Goal: Task Accomplishment & Management: Manage account settings

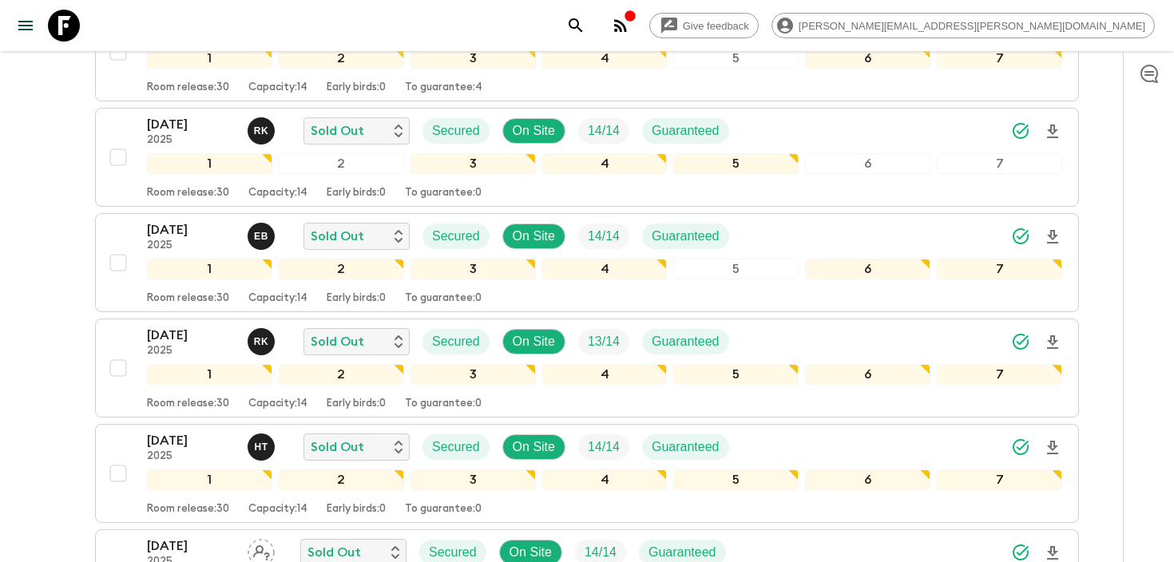
scroll to position [415, 0]
click at [586, 24] on icon "search adventures" at bounding box center [575, 25] width 19 height 19
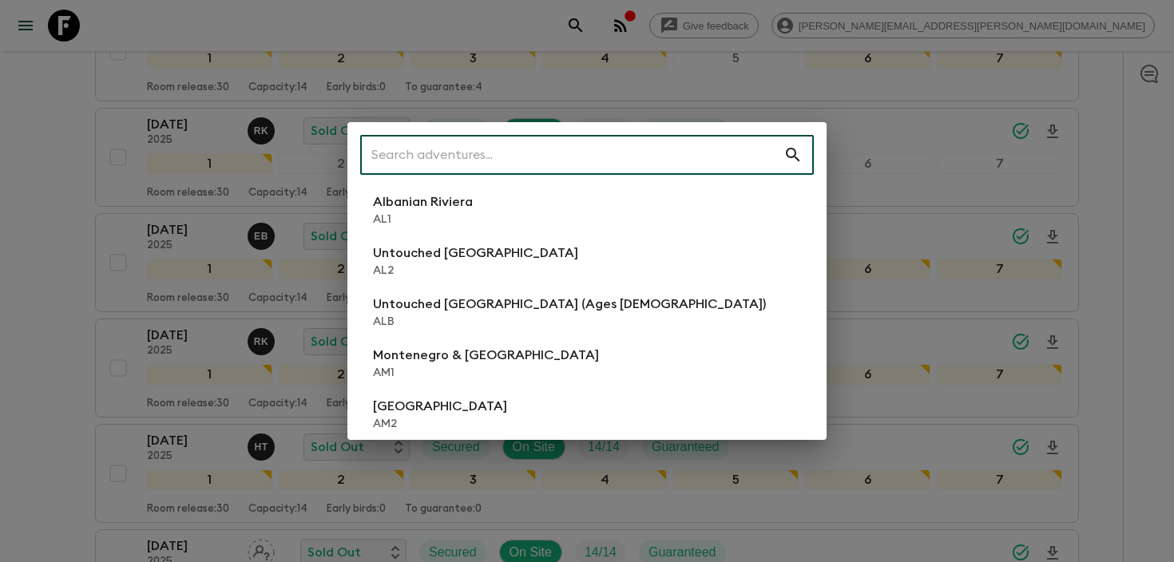
click at [586, 153] on input "text" at bounding box center [571, 155] width 423 height 45
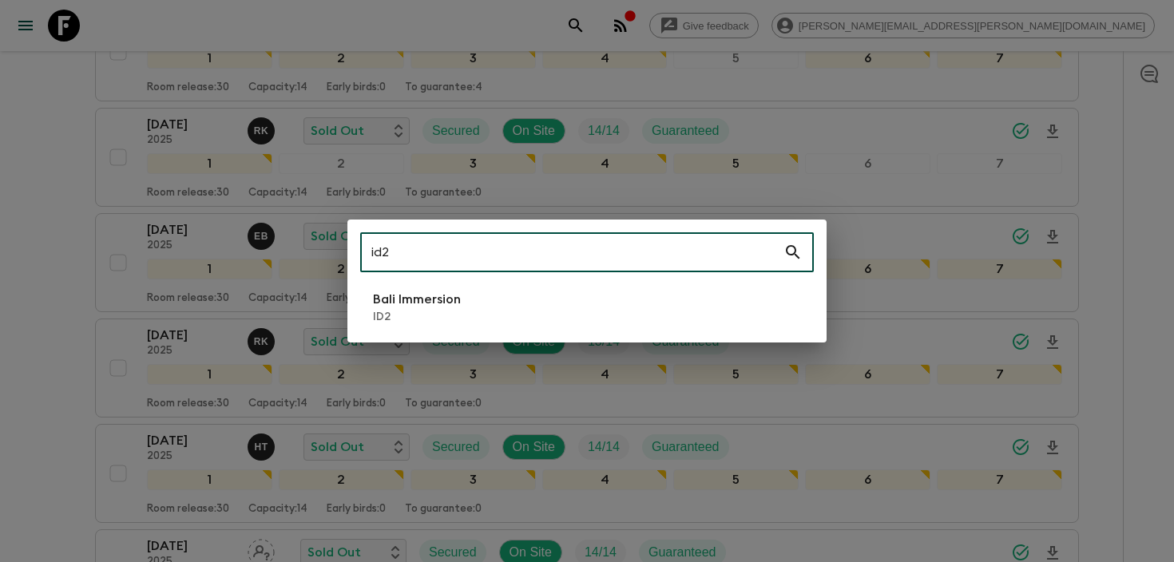
type input "id2"
click at [379, 299] on p "Bali Immersion" at bounding box center [417, 299] width 88 height 19
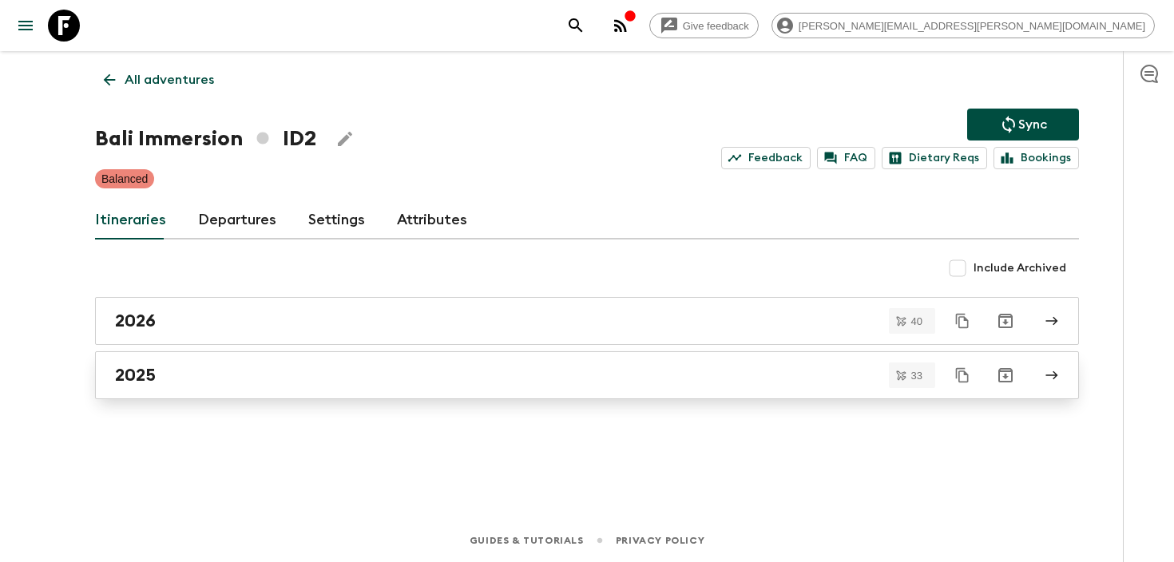
click at [232, 372] on div "2025" at bounding box center [572, 375] width 914 height 21
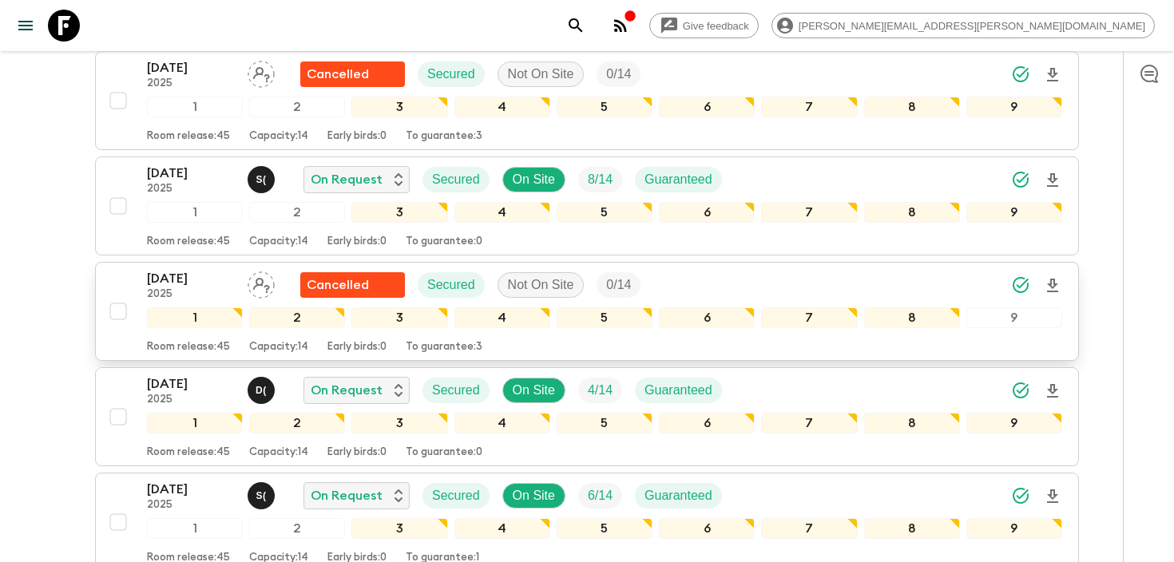
scroll to position [1209, 0]
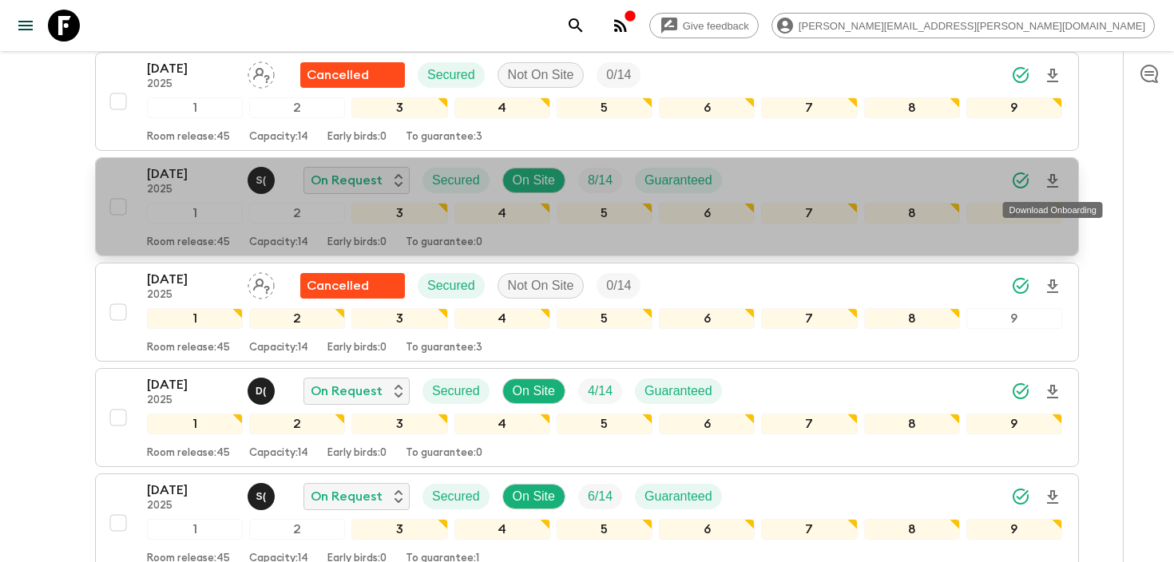
click at [1053, 175] on icon "Download Onboarding" at bounding box center [1052, 181] width 11 height 14
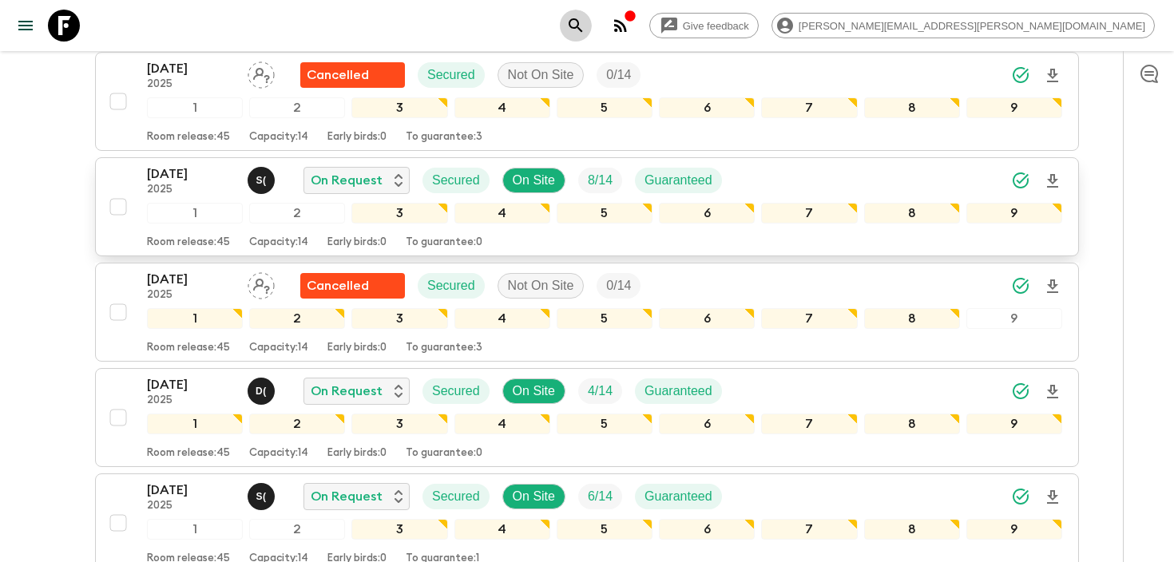
click at [586, 23] on icon "search adventures" at bounding box center [575, 25] width 19 height 19
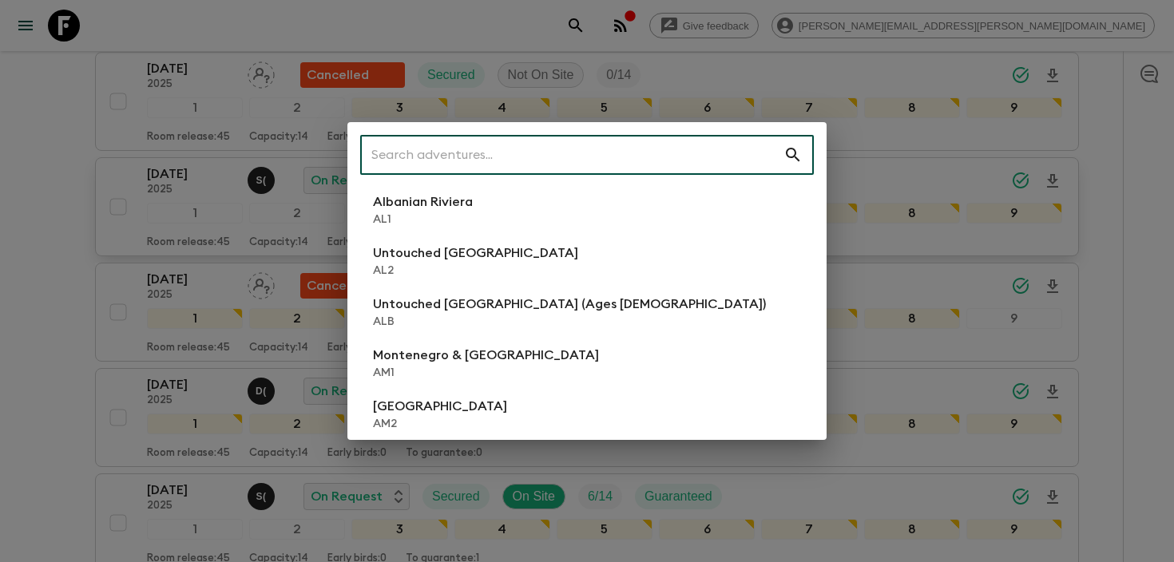
click at [678, 135] on input "text" at bounding box center [571, 155] width 423 height 45
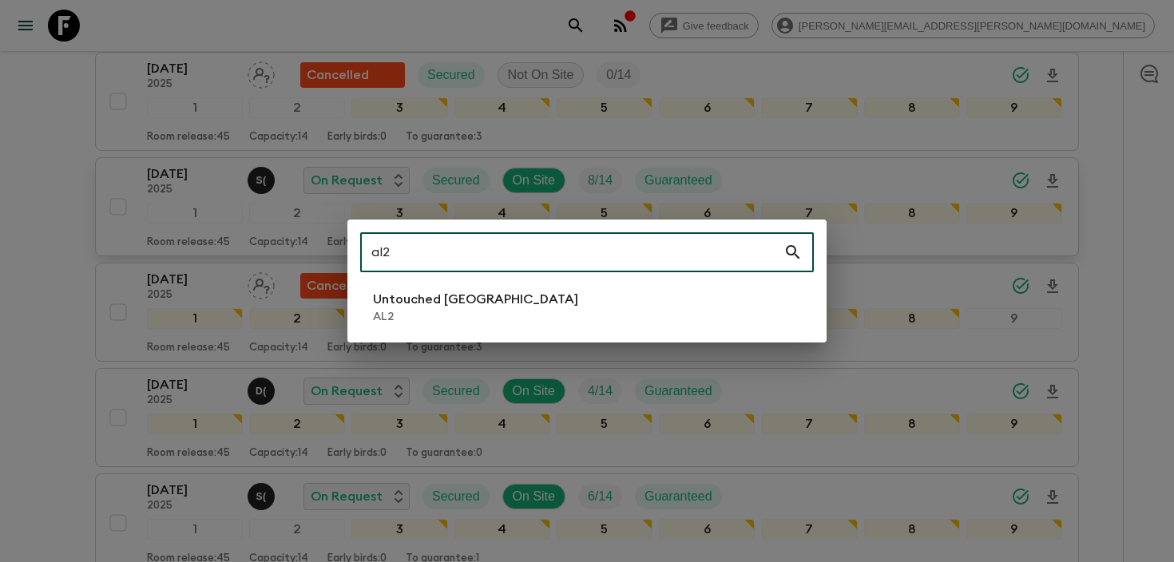
type input "al2"
click at [542, 297] on li "Untouched [GEOGRAPHIC_DATA] AL2" at bounding box center [587, 307] width 454 height 45
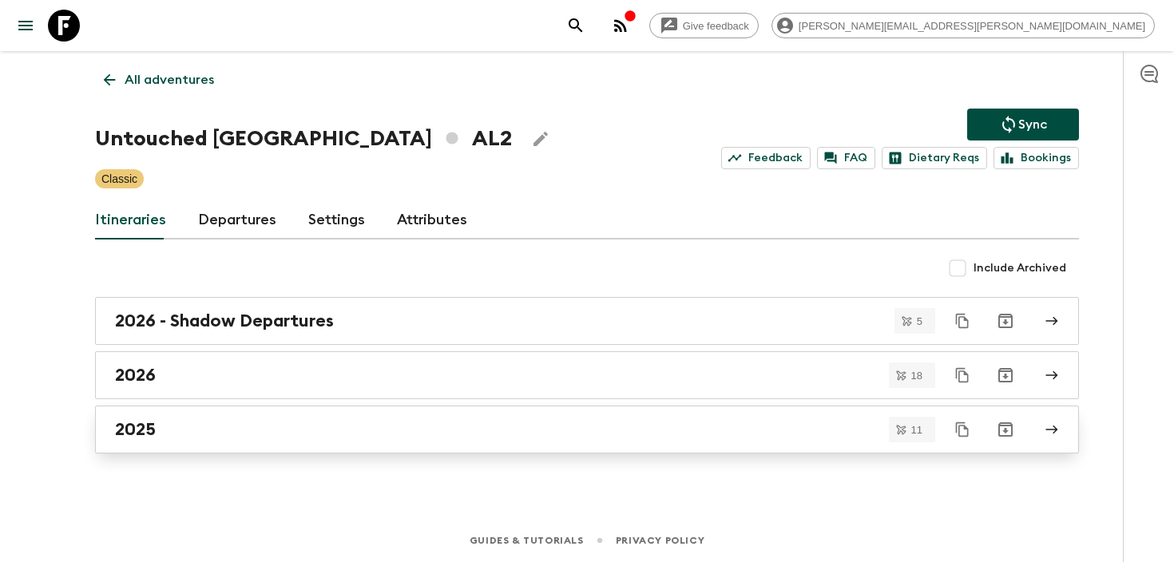
click at [255, 436] on div "2025" at bounding box center [572, 429] width 914 height 21
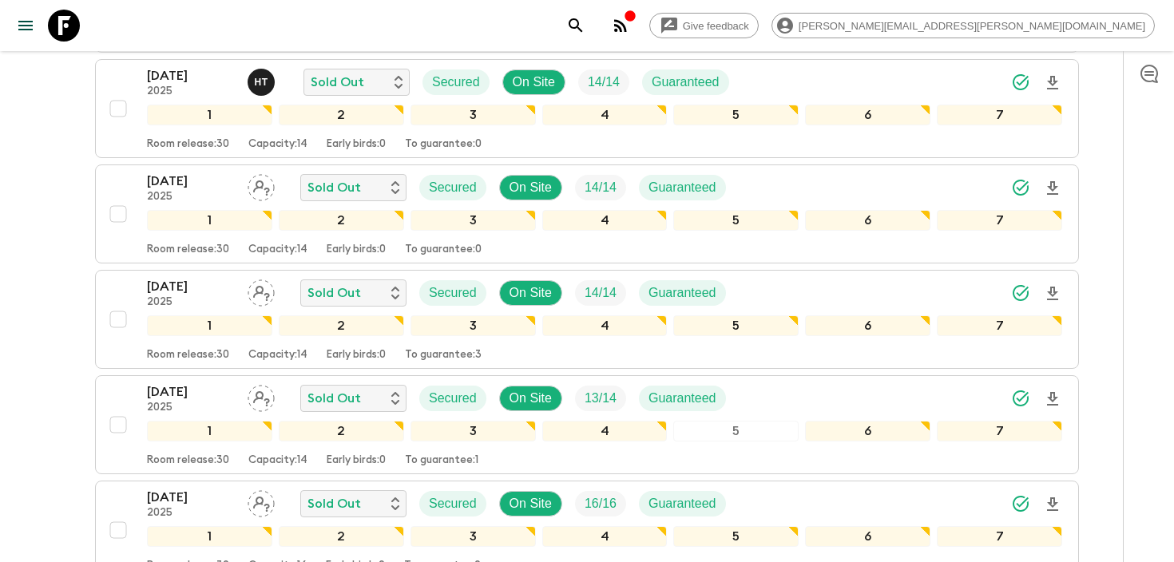
scroll to position [811, 0]
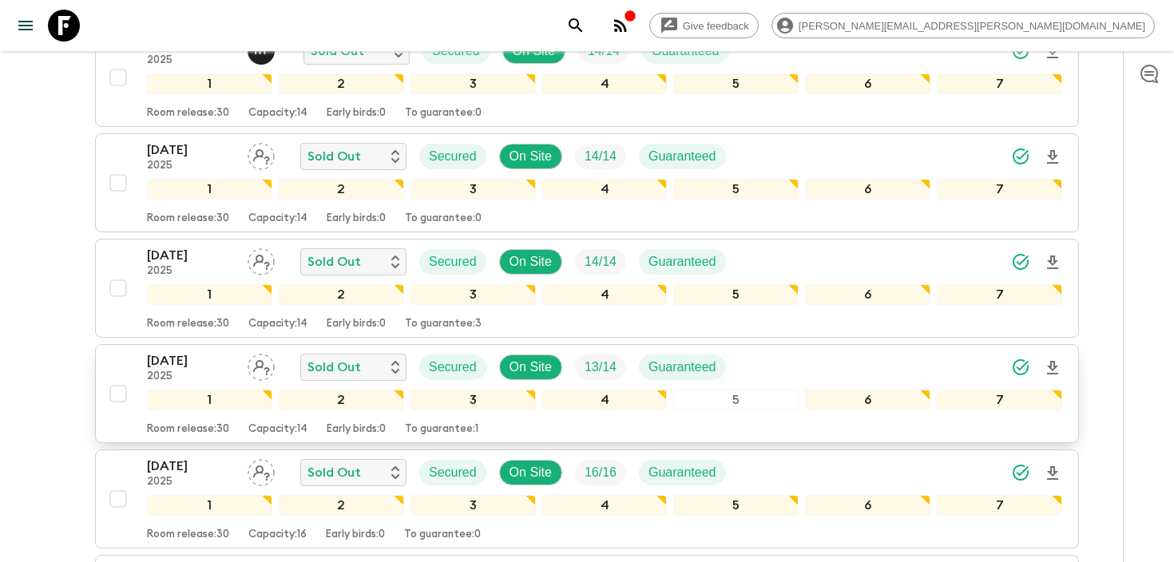
click at [854, 362] on div "[DATE] 2025 Sold Out Secured On Site 13 / 14 Guaranteed" at bounding box center [604, 367] width 915 height 32
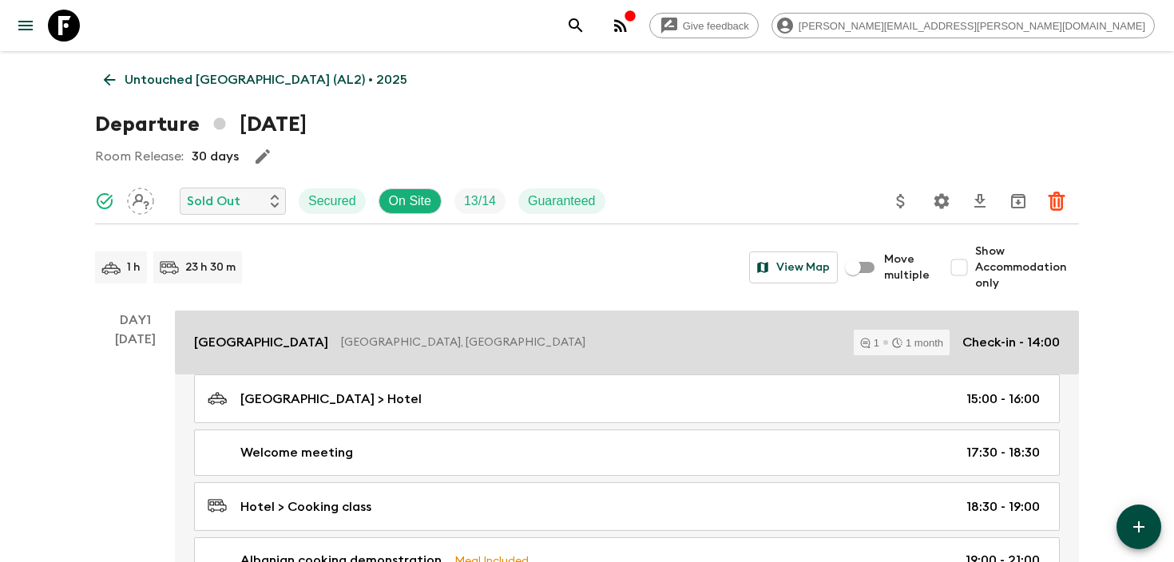
click at [792, 345] on p "[GEOGRAPHIC_DATA], [GEOGRAPHIC_DATA]" at bounding box center [591, 343] width 500 height 16
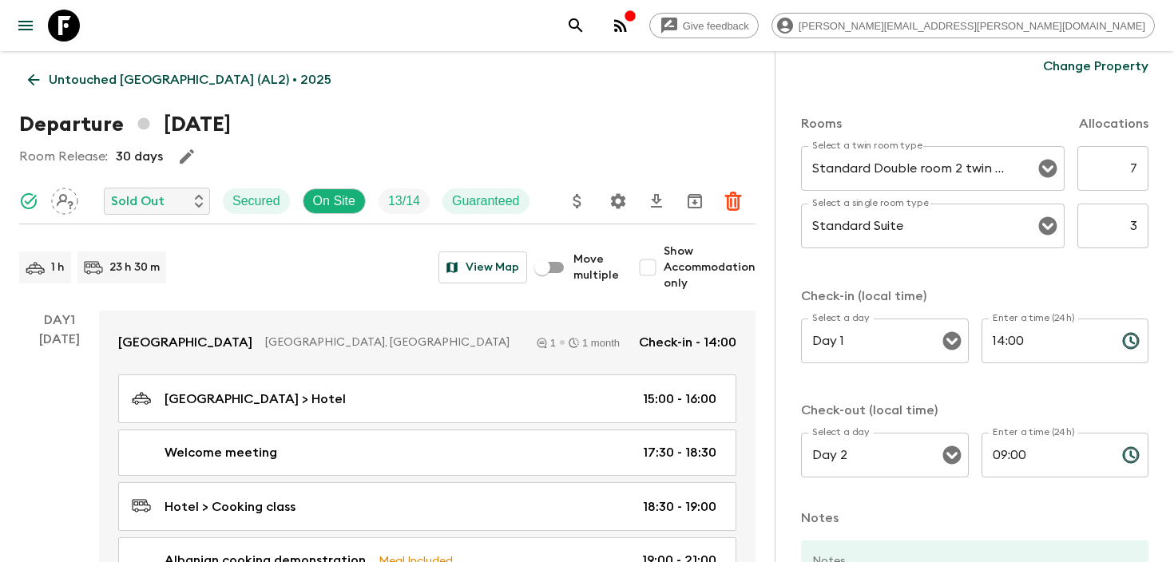
scroll to position [474, 0]
click at [1140, 228] on input "3" at bounding box center [1113, 224] width 71 height 45
click at [1129, 168] on input "7" at bounding box center [1113, 167] width 71 height 45
type input "4"
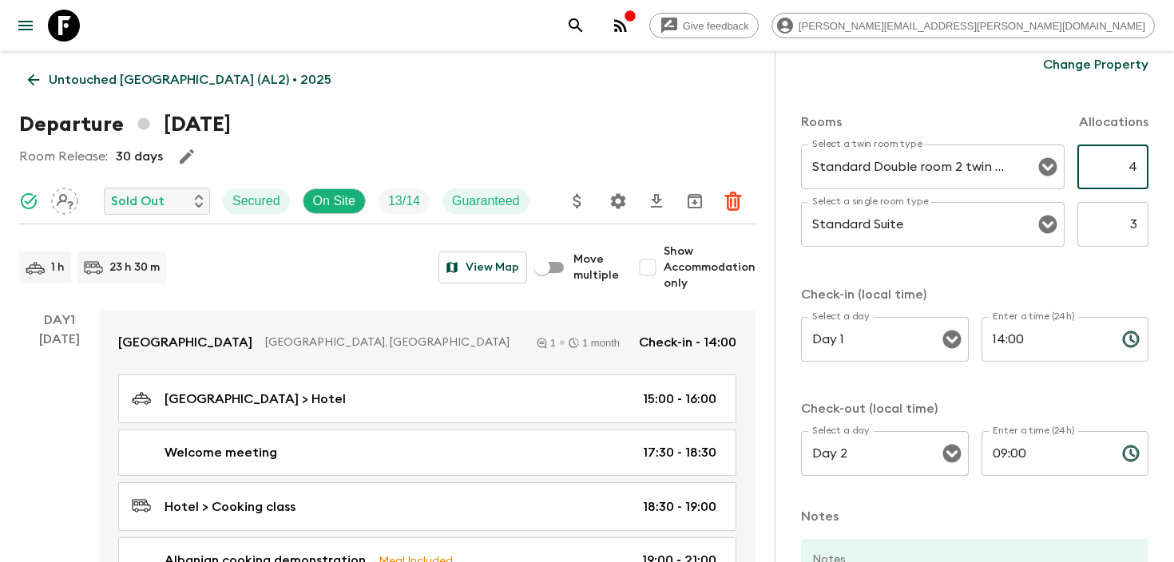
click at [1134, 220] on input "3" at bounding box center [1113, 224] width 71 height 45
type input "7"
click at [1105, 271] on div "Rooms Allocations Select a twin room type Standard Double room 2 twin beds Sele…" at bounding box center [974, 288] width 347 height 414
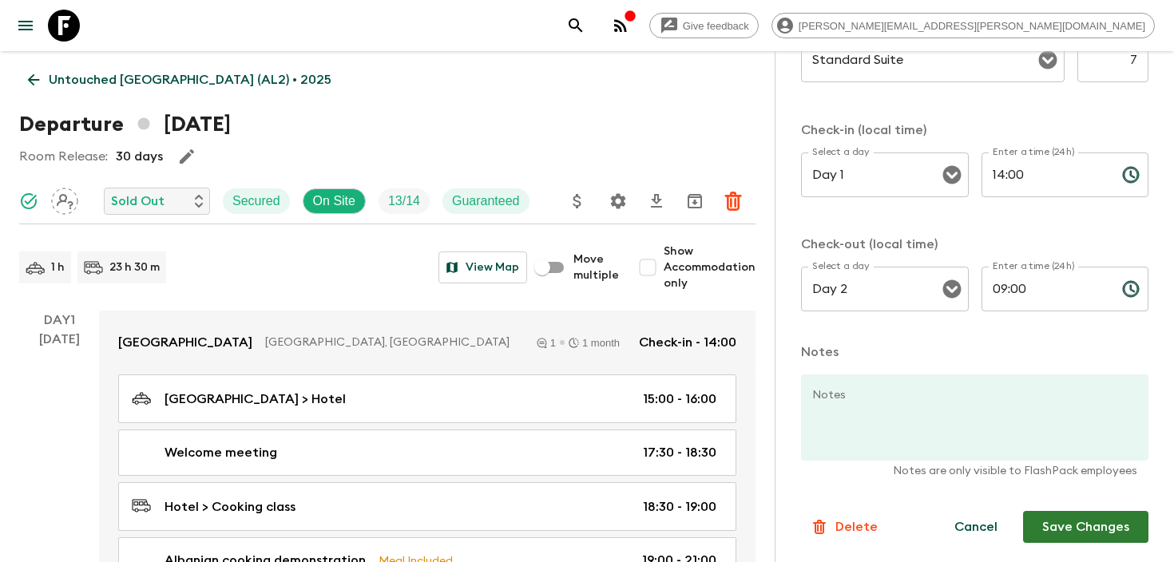
click at [1078, 531] on button "Save Changes" at bounding box center [1085, 527] width 125 height 32
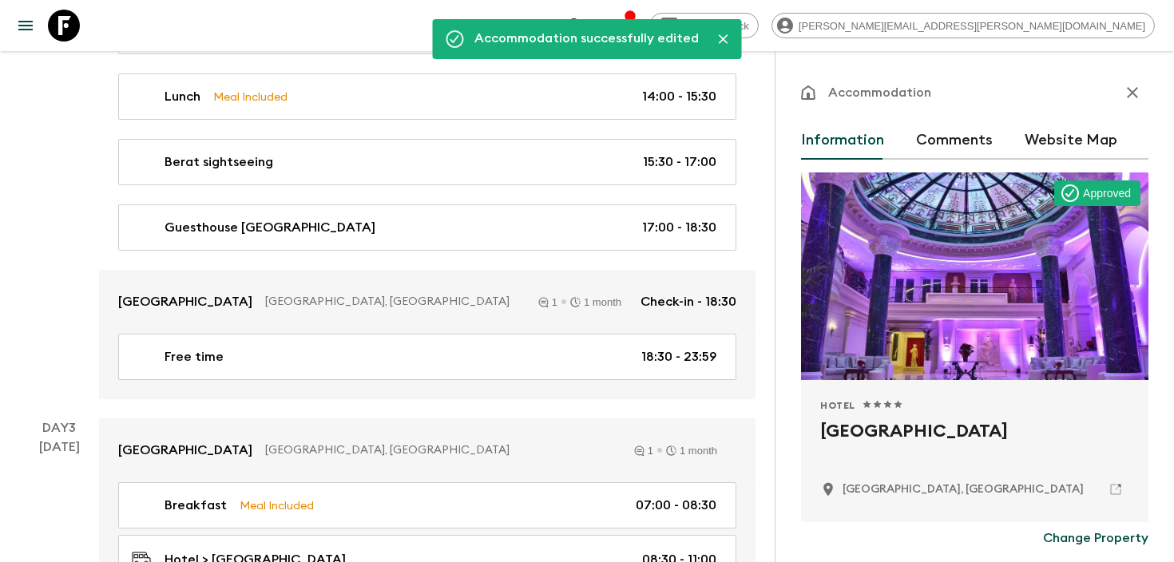
scroll to position [971, 0]
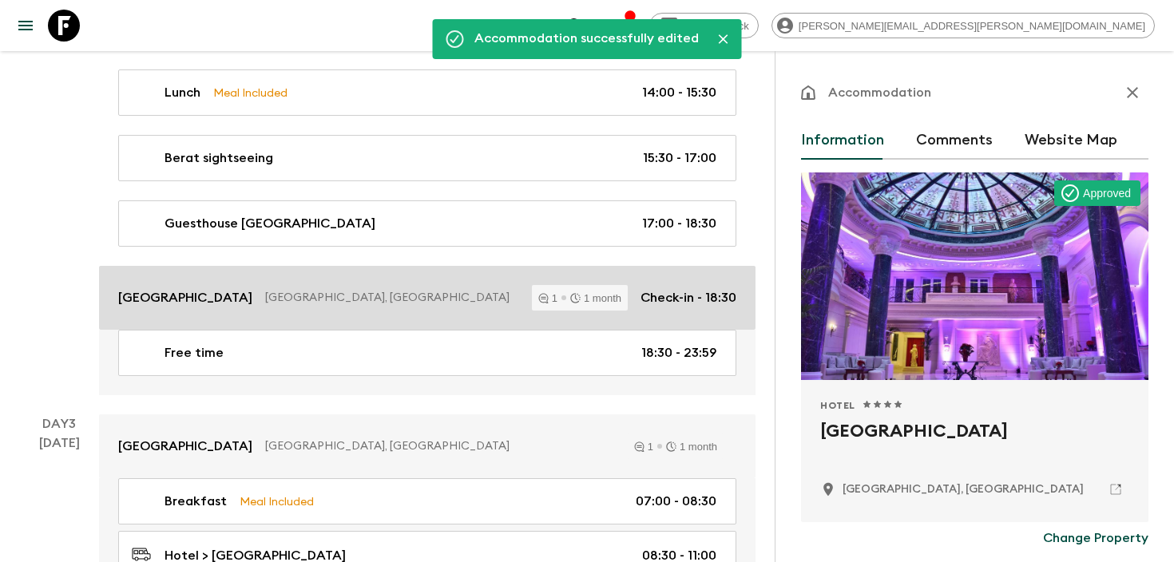
click at [426, 290] on p "[GEOGRAPHIC_DATA], [GEOGRAPHIC_DATA]" at bounding box center [392, 298] width 254 height 16
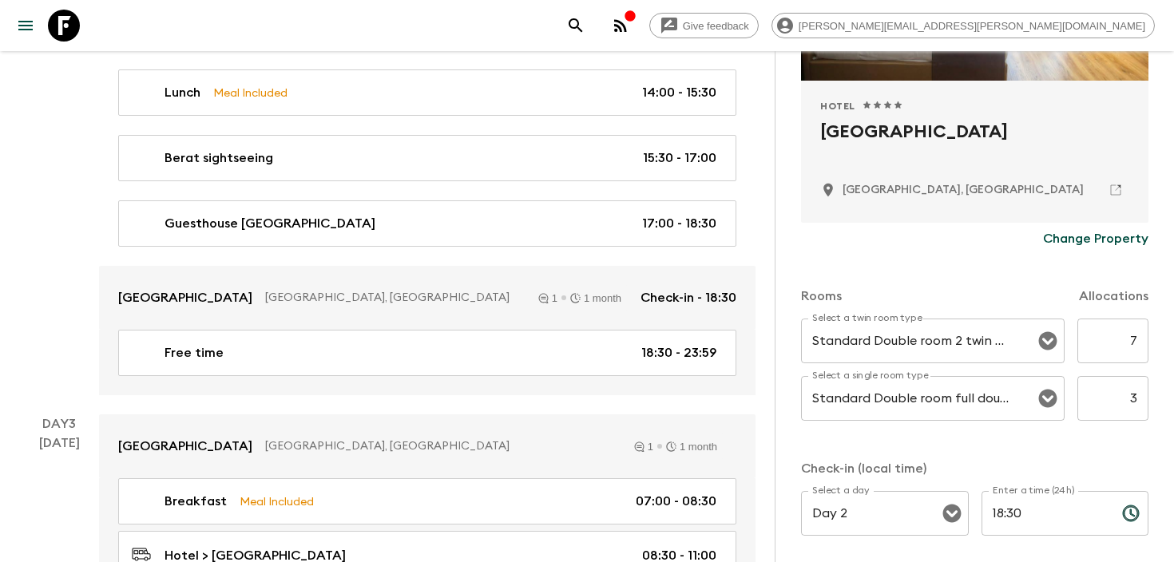
scroll to position [305, 0]
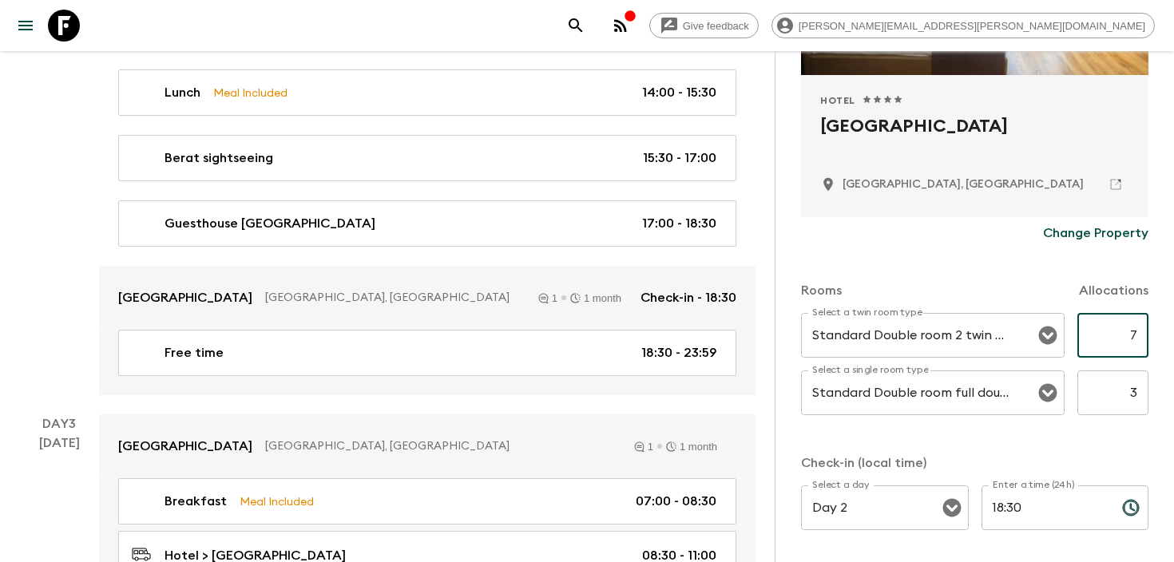
click at [1132, 334] on input "7" at bounding box center [1113, 335] width 71 height 45
type input "4"
click at [1133, 391] on input "3" at bounding box center [1113, 393] width 71 height 45
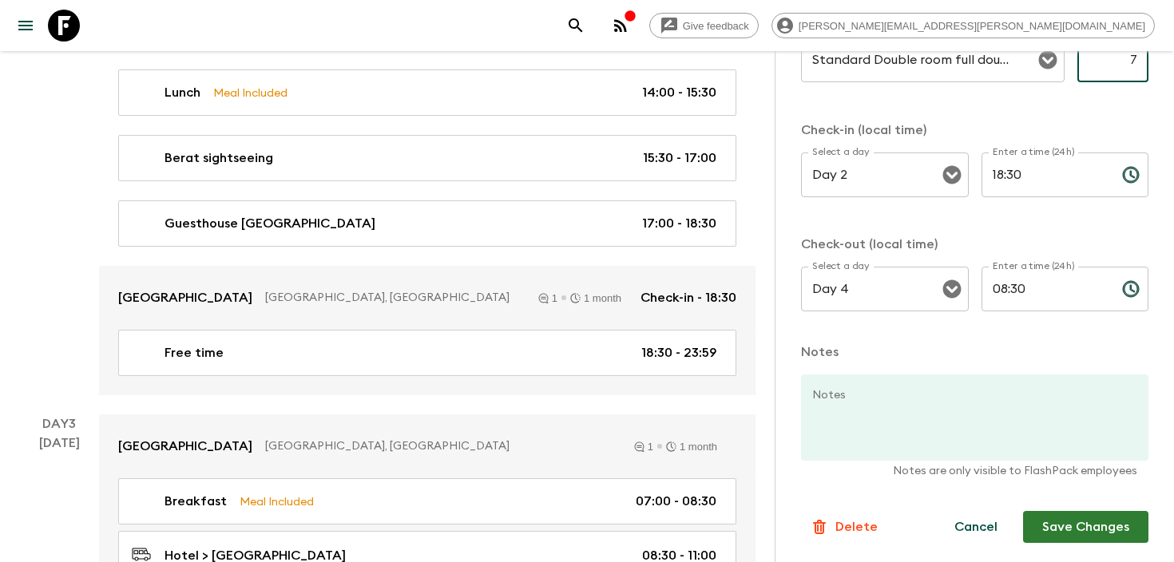
type input "7"
click at [1082, 514] on button "Save Changes" at bounding box center [1085, 527] width 125 height 32
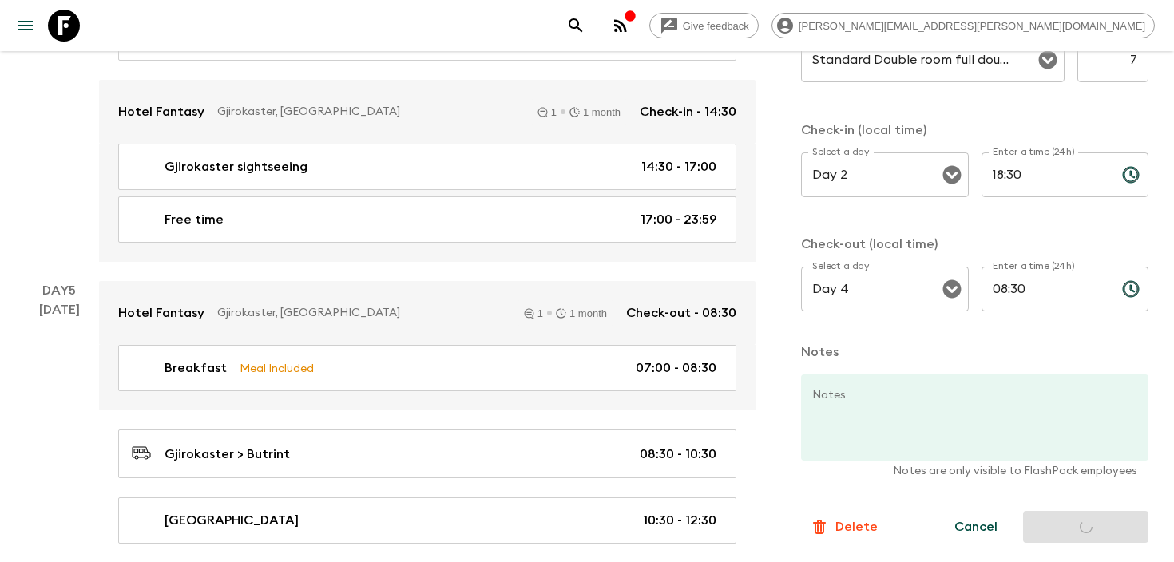
scroll to position [2173, 0]
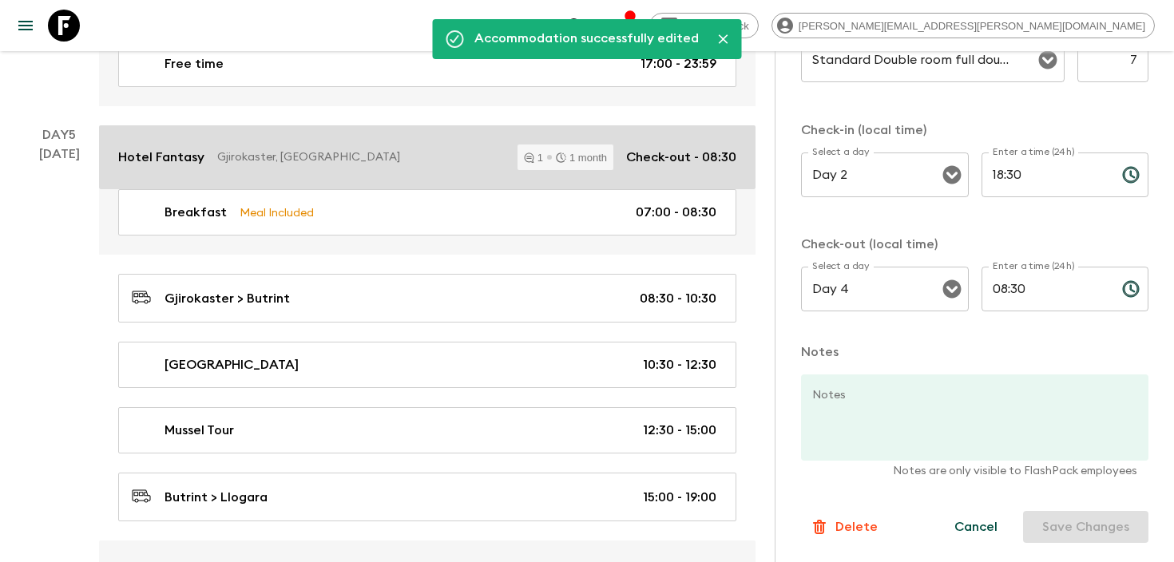
click at [480, 125] on link "Hotel Fantasy [GEOGRAPHIC_DATA], [GEOGRAPHIC_DATA] 1 1 month Check-out - 08:30" at bounding box center [427, 157] width 657 height 64
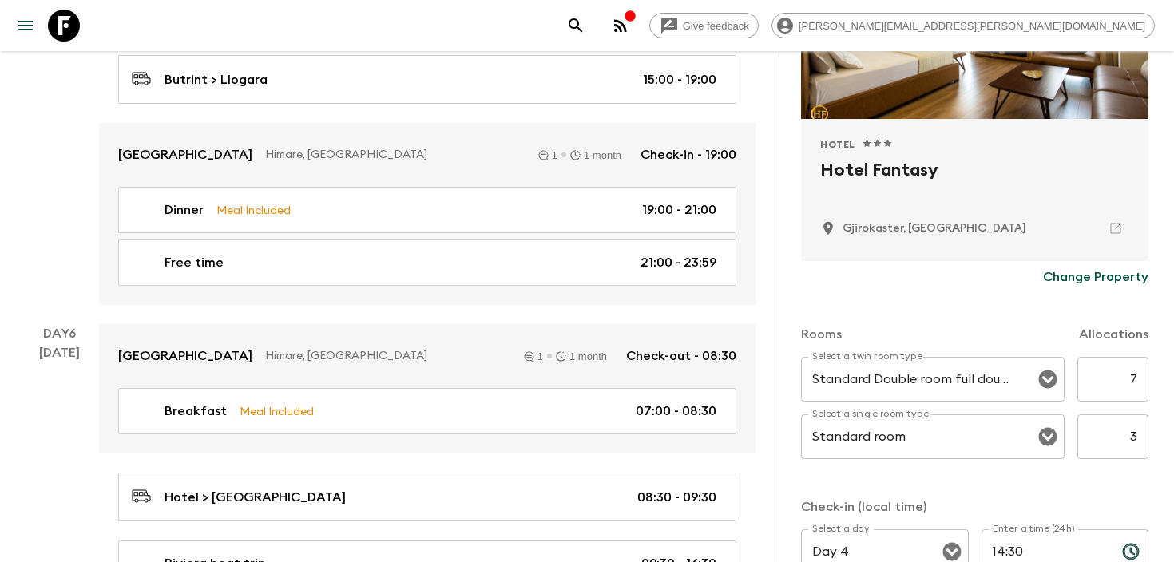
scroll to position [289, 0]
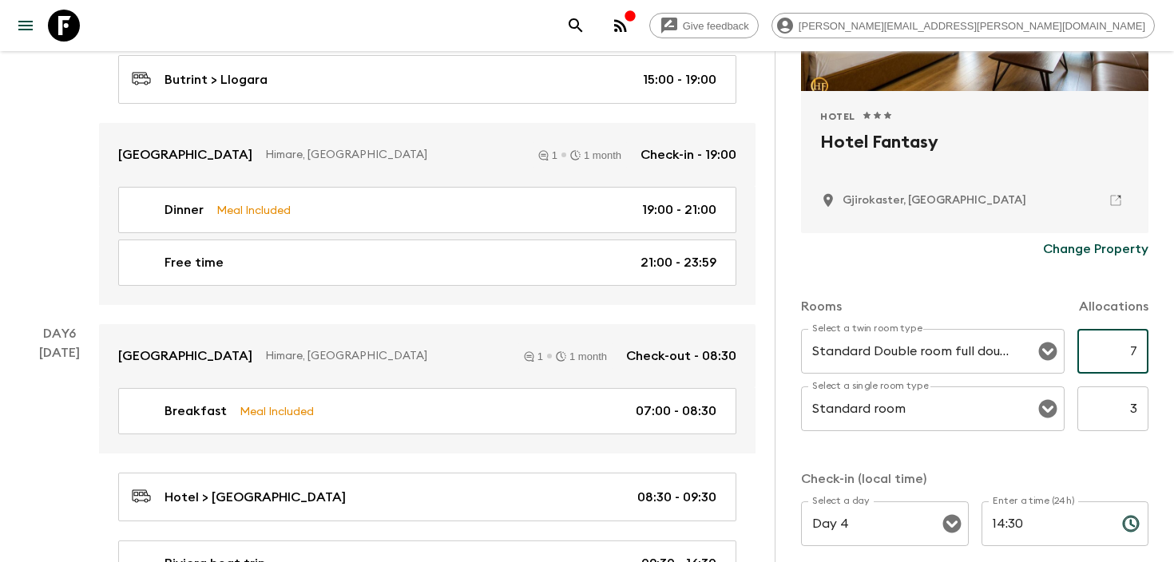
click at [1131, 346] on input "7" at bounding box center [1113, 351] width 71 height 45
type input "4"
click at [1134, 399] on input "3" at bounding box center [1113, 409] width 71 height 45
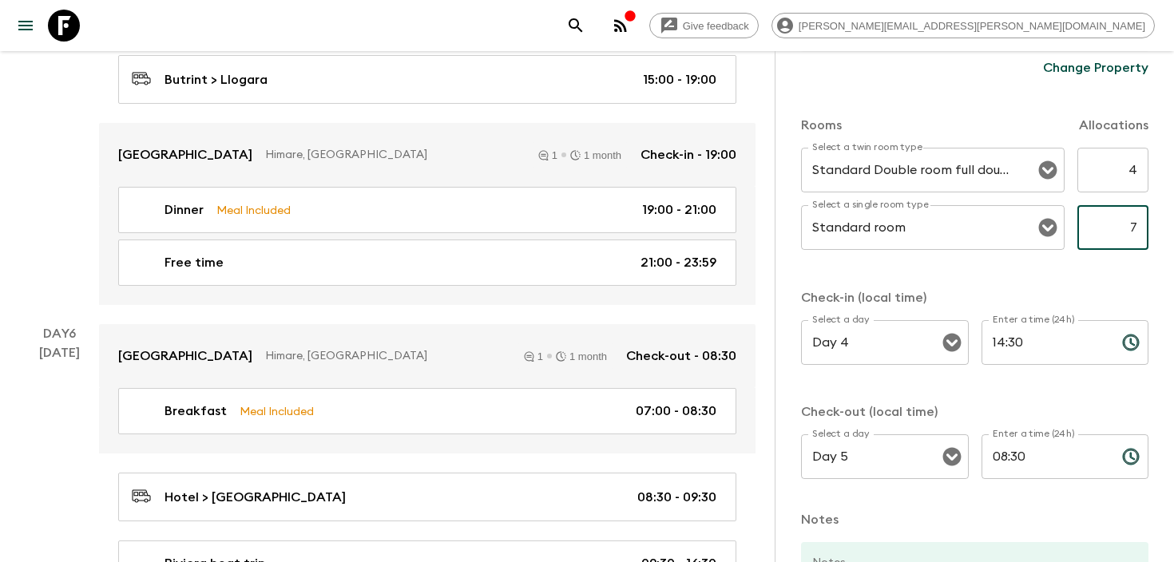
scroll to position [639, 0]
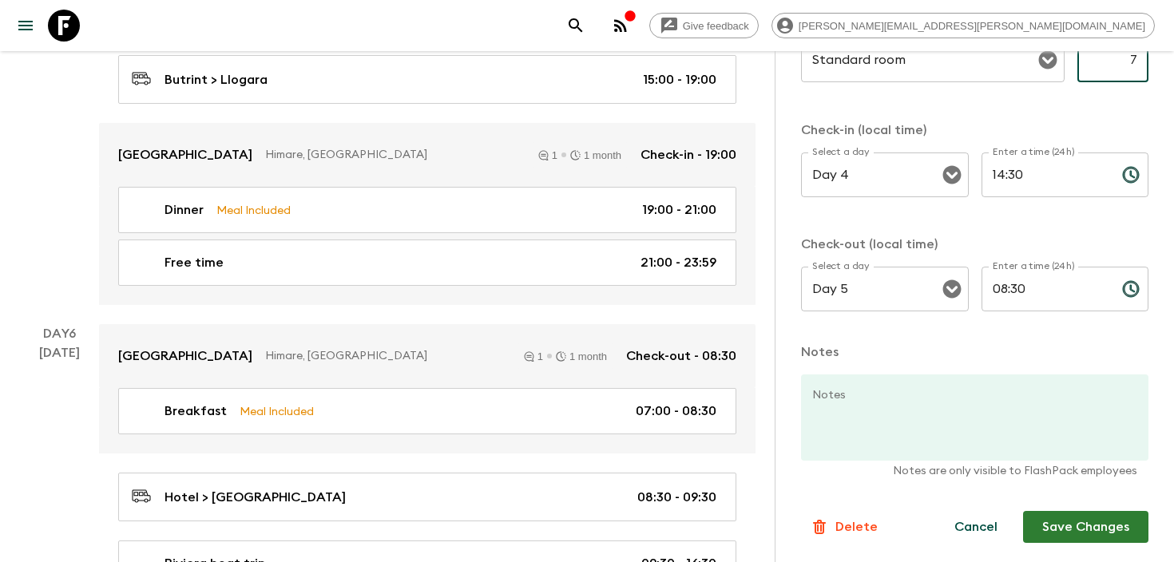
type input "7"
click at [1098, 526] on button "Save Changes" at bounding box center [1085, 527] width 125 height 32
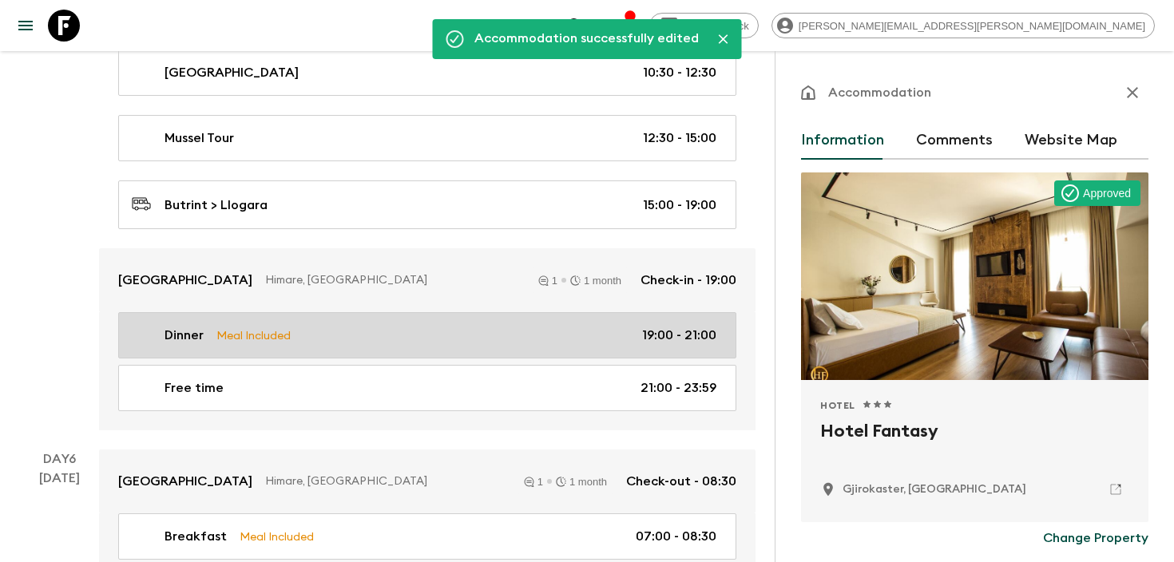
scroll to position [2467, 0]
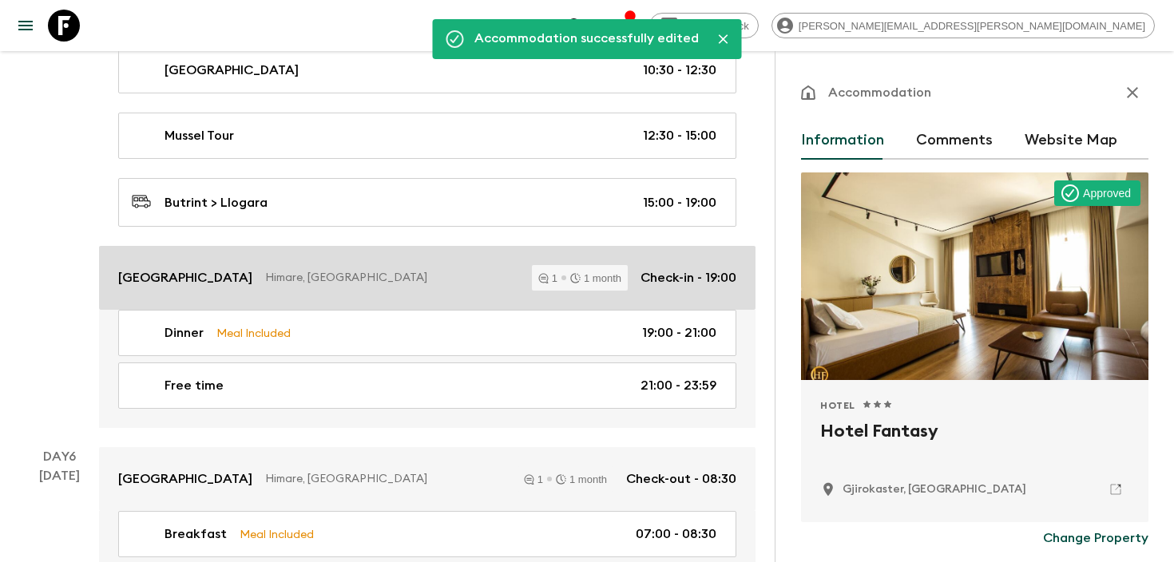
click at [459, 270] on p "Himare, [GEOGRAPHIC_DATA]" at bounding box center [392, 278] width 254 height 16
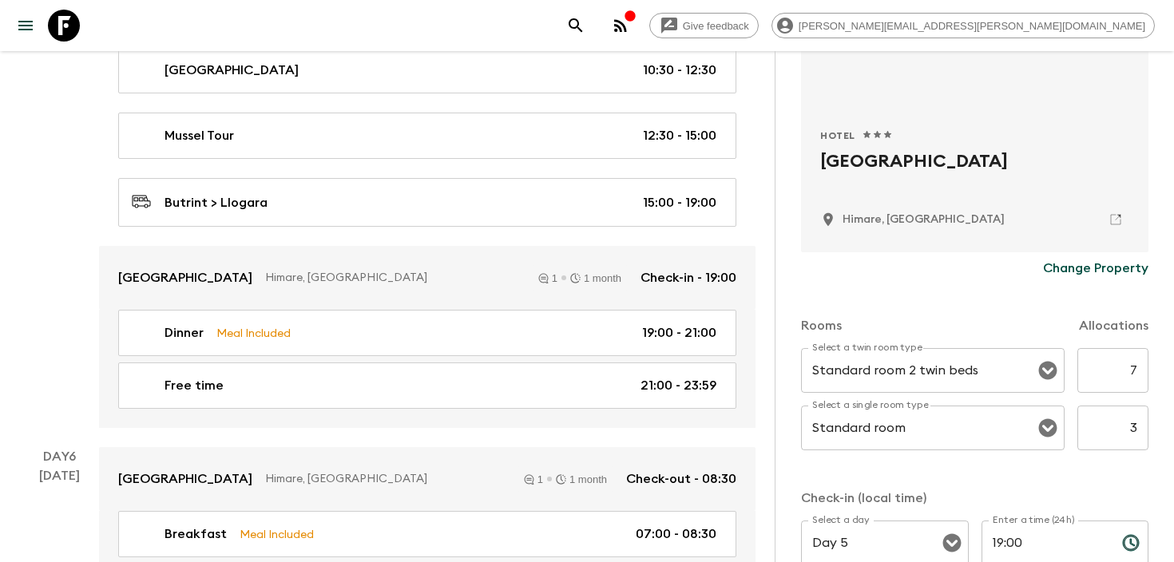
scroll to position [272, 0]
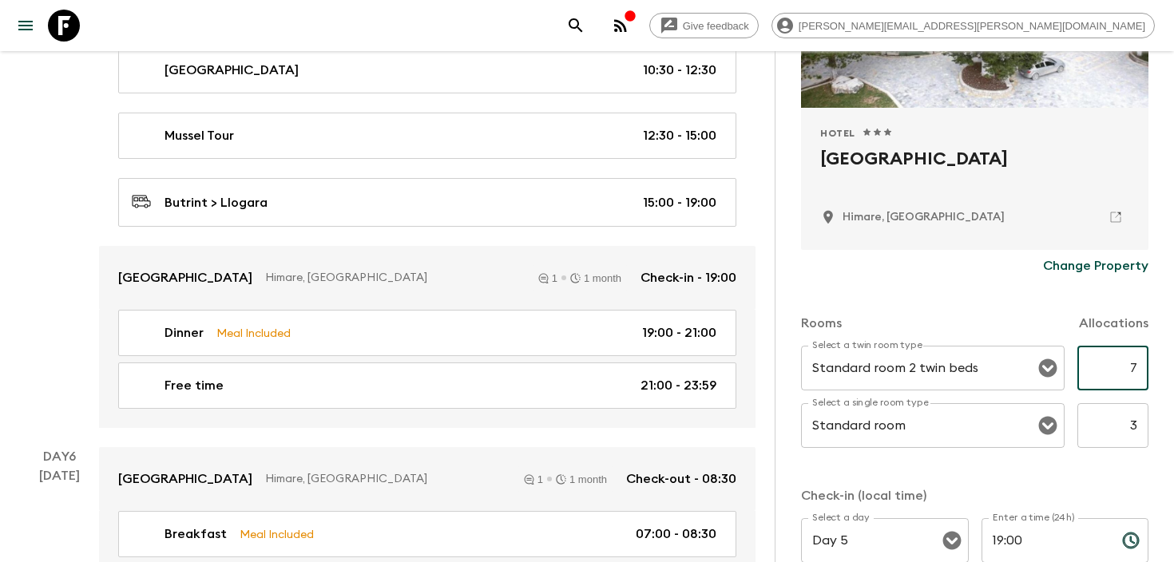
click at [1133, 368] on input "7" at bounding box center [1113, 368] width 71 height 45
type input "4"
click at [1134, 419] on input "3" at bounding box center [1113, 425] width 71 height 45
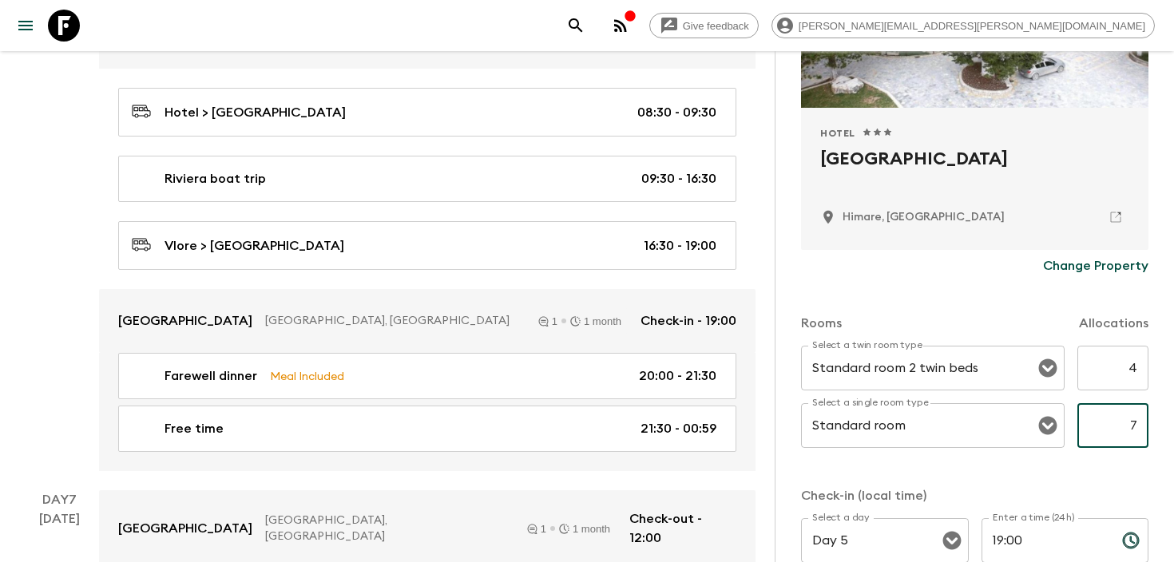
scroll to position [3044, 0]
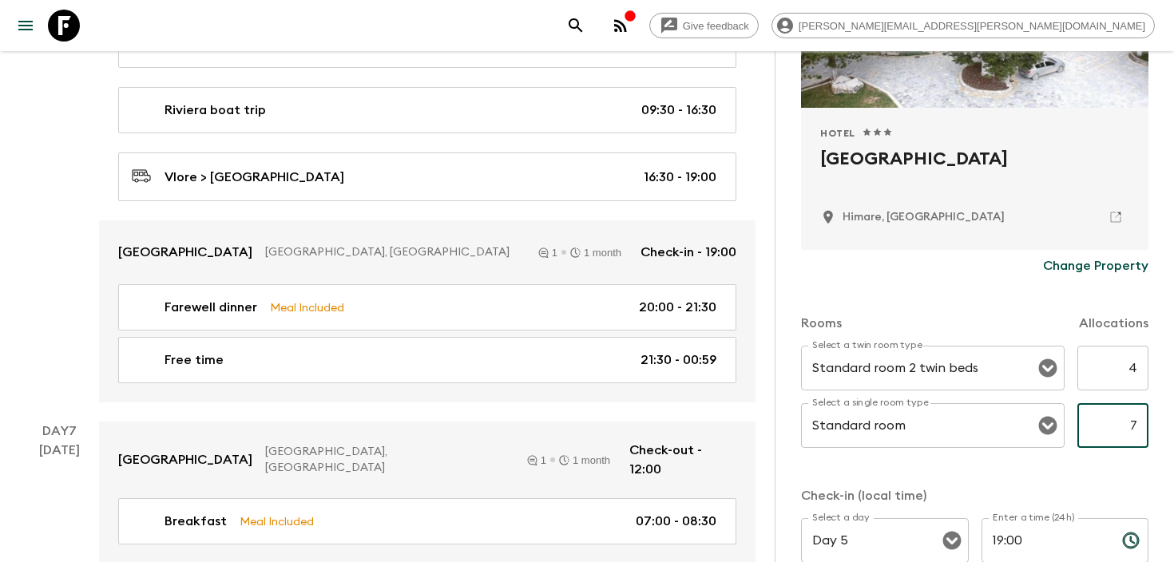
type input "7"
click at [1144, 475] on div "Rooms Allocations Select a twin room type Standard room 2 twin beds Select a tw…" at bounding box center [974, 489] width 347 height 414
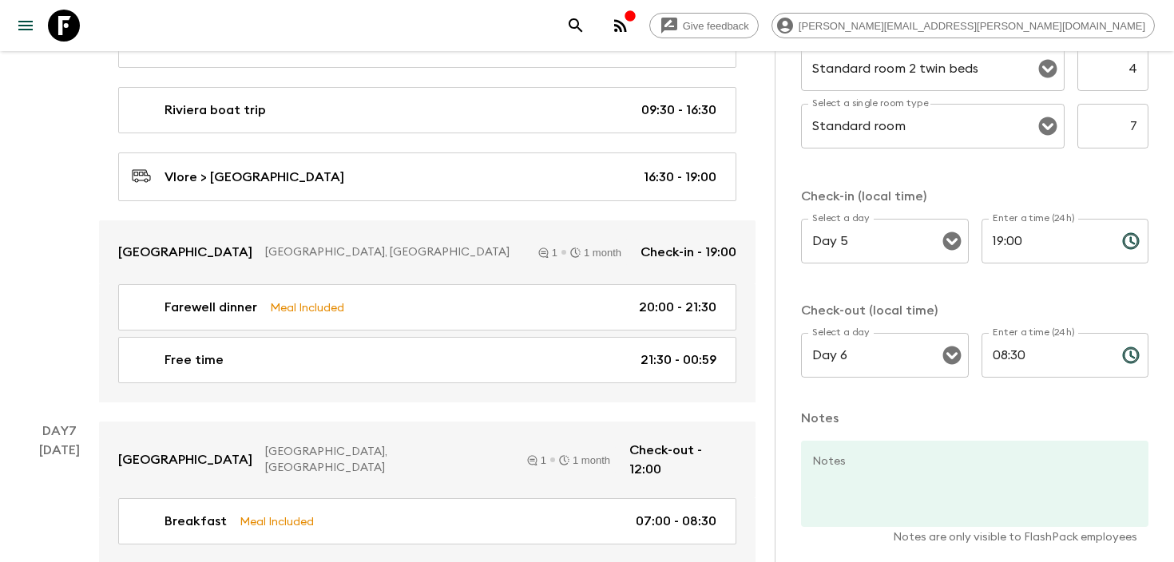
scroll to position [639, 0]
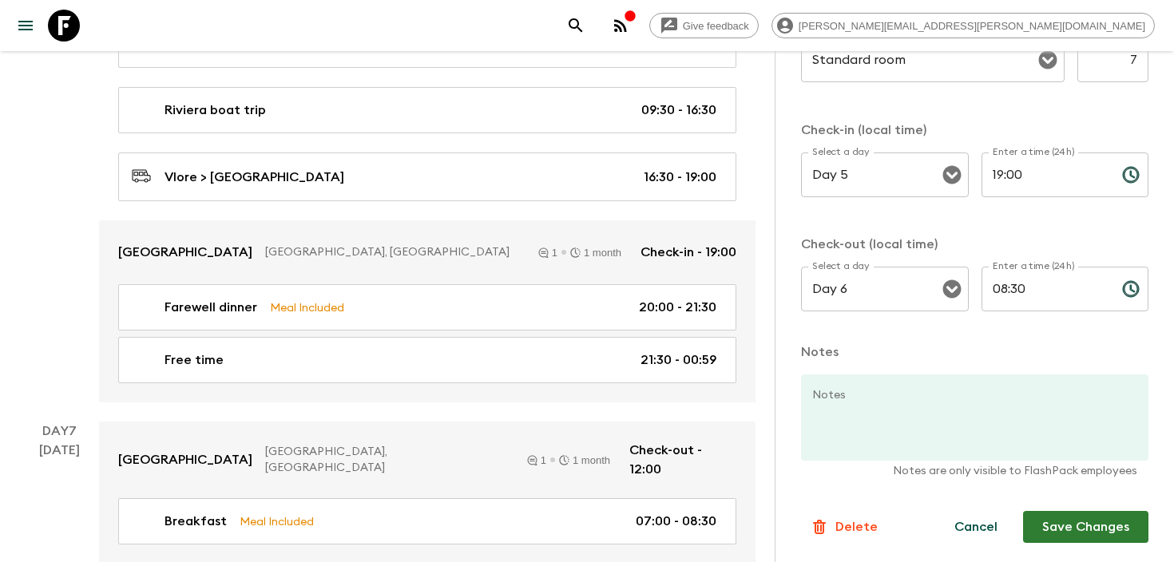
click at [1075, 527] on button "Save Changes" at bounding box center [1085, 527] width 125 height 32
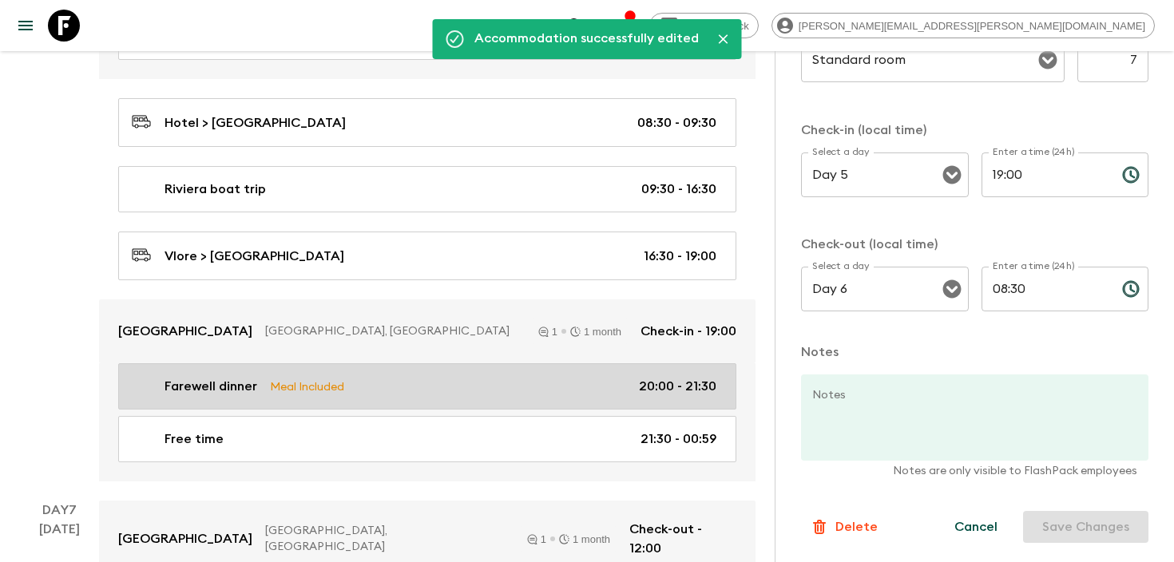
scroll to position [3090, 0]
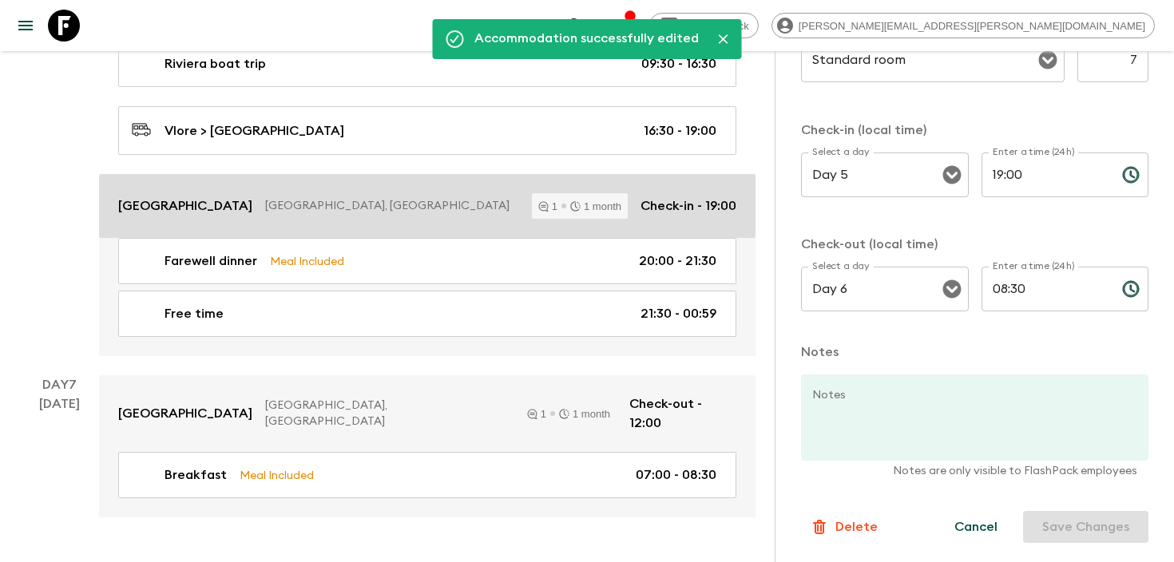
click at [483, 198] on p "[GEOGRAPHIC_DATA], [GEOGRAPHIC_DATA]" at bounding box center [392, 206] width 254 height 16
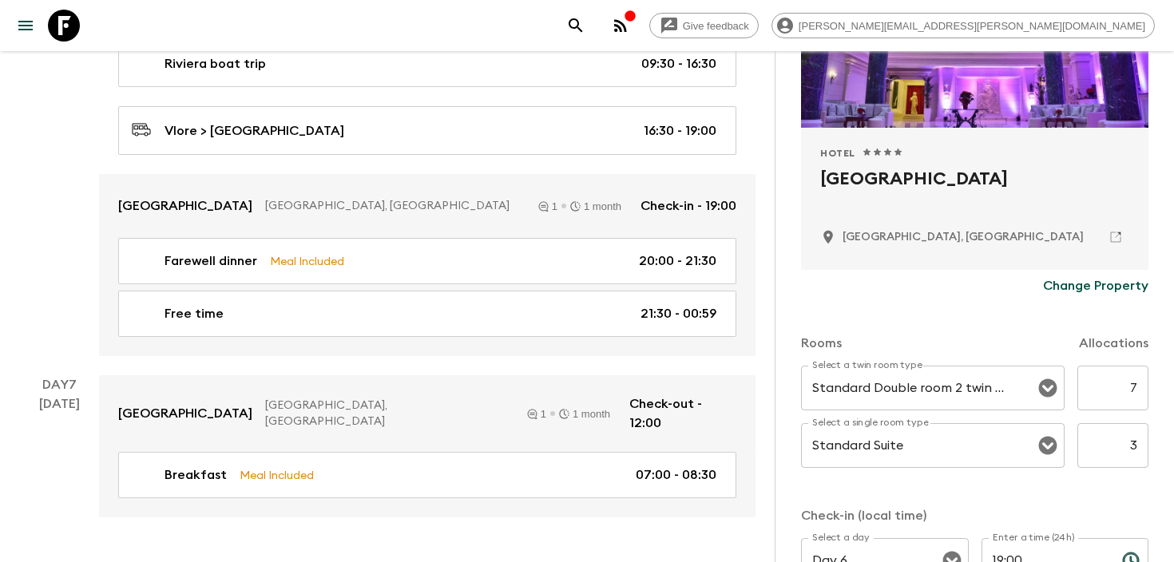
scroll to position [260, 0]
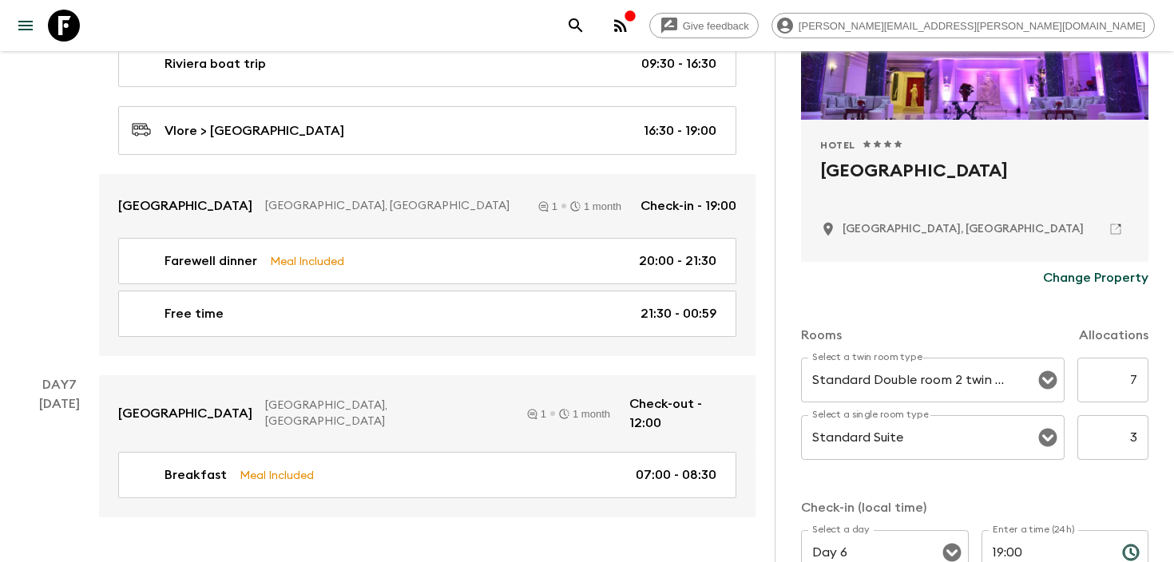
click at [1132, 382] on input "7" at bounding box center [1113, 380] width 71 height 45
type input "4"
click at [1133, 431] on input "3" at bounding box center [1113, 437] width 71 height 45
click at [1135, 433] on input "3" at bounding box center [1113, 437] width 71 height 45
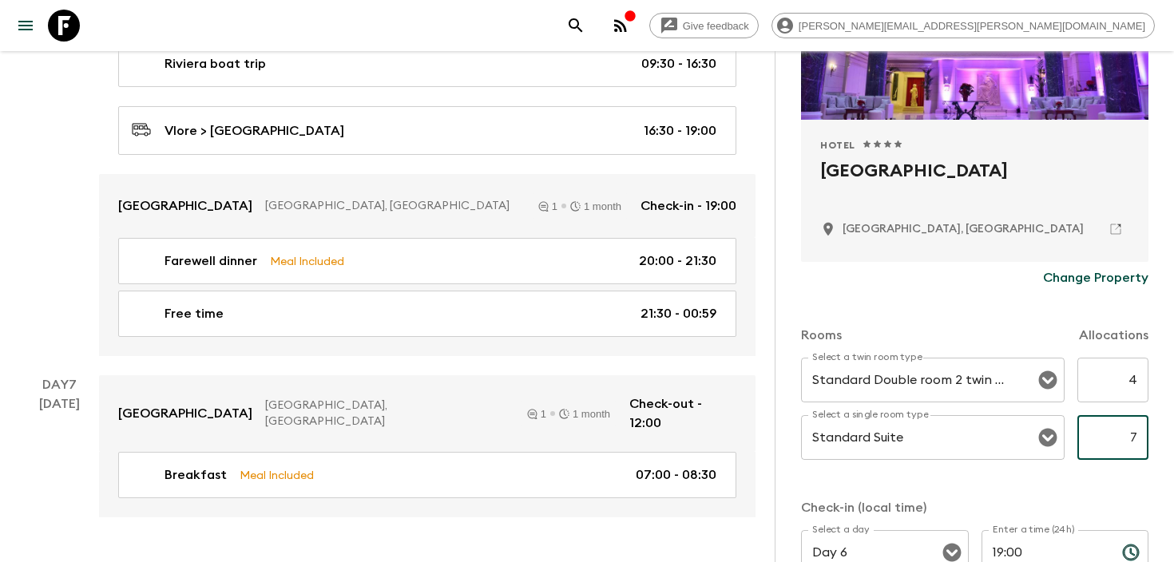
type input "7"
click at [1137, 501] on p "Check-in (local time)" at bounding box center [974, 507] width 347 height 19
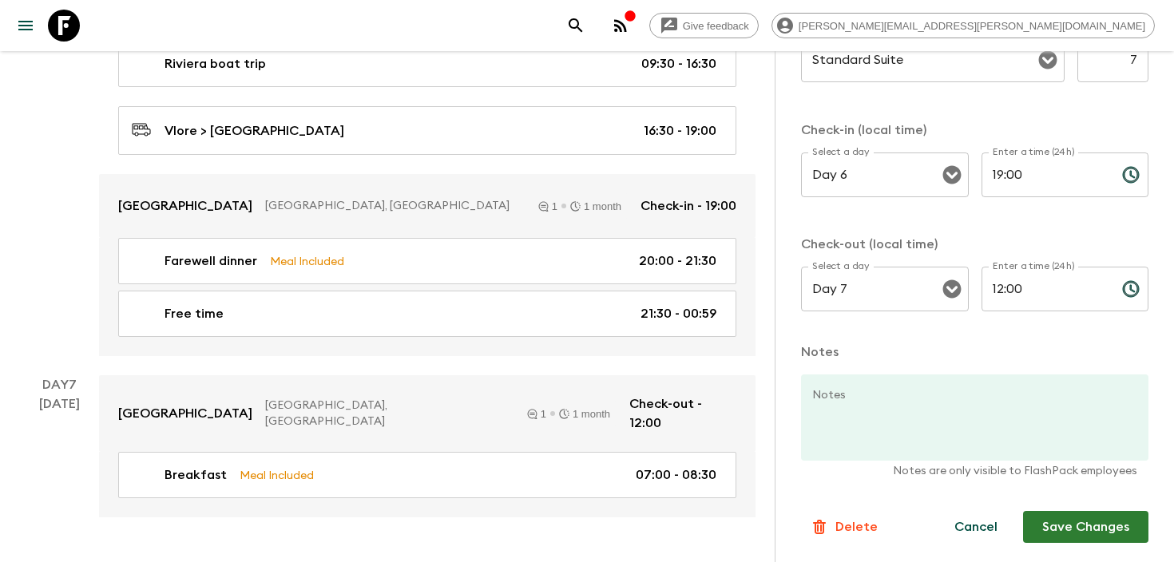
click at [1098, 527] on button "Save Changes" at bounding box center [1085, 527] width 125 height 32
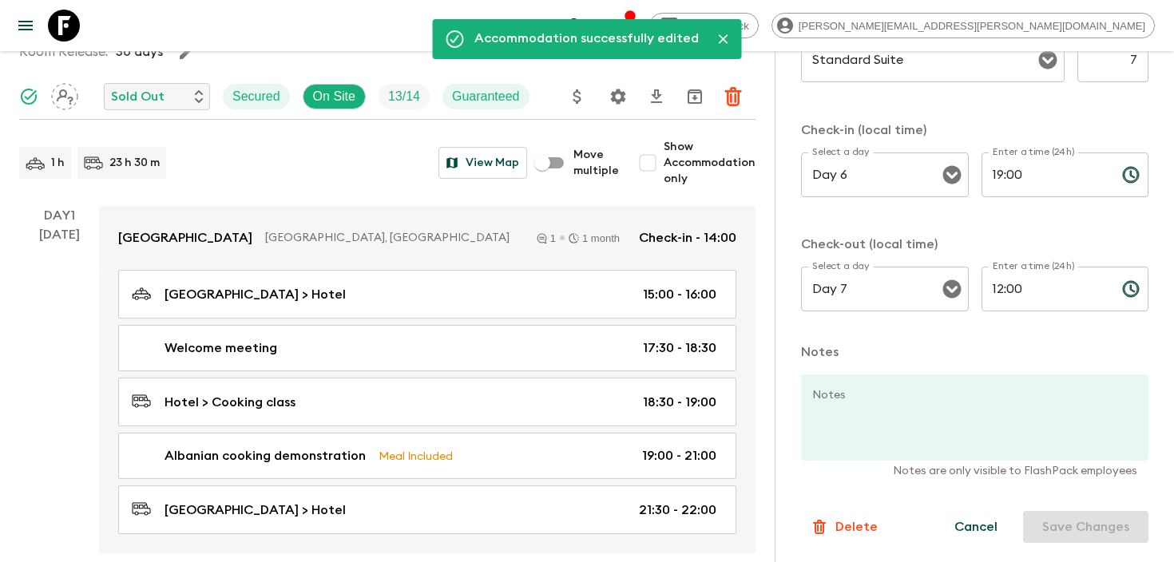
scroll to position [0, 0]
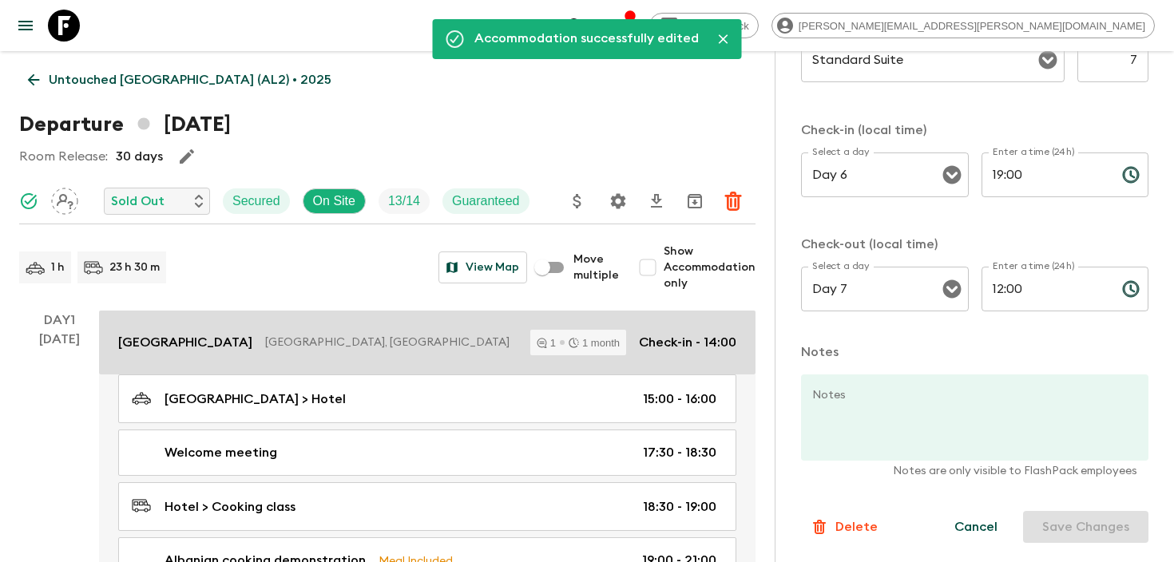
click at [448, 335] on p "[GEOGRAPHIC_DATA], [GEOGRAPHIC_DATA]" at bounding box center [391, 343] width 252 height 16
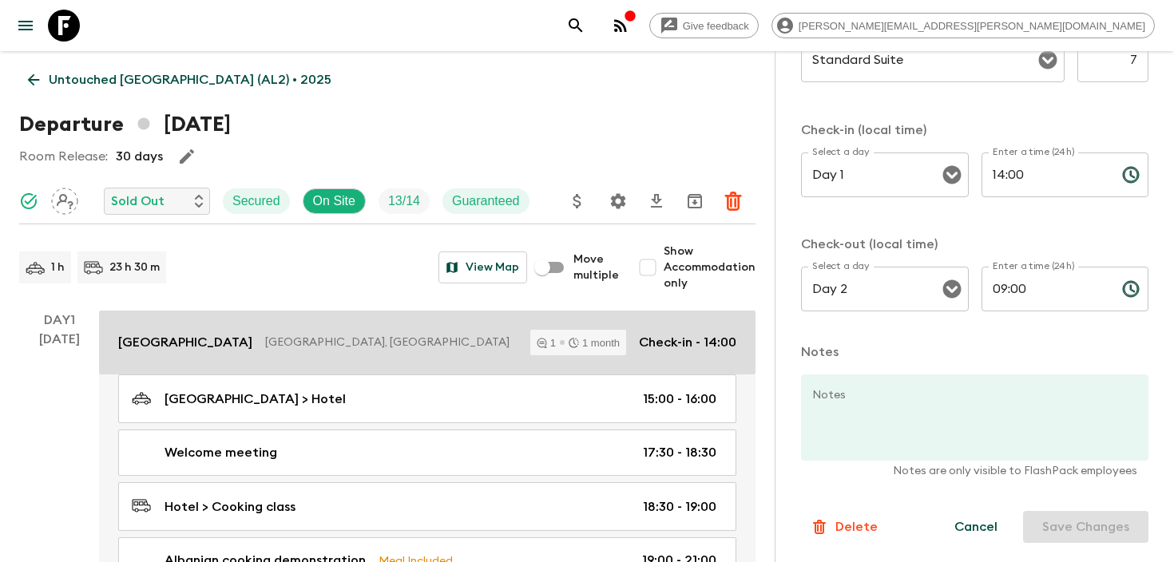
type input "Day 1"
type input "14:00"
type input "Day 2"
type input "09:00"
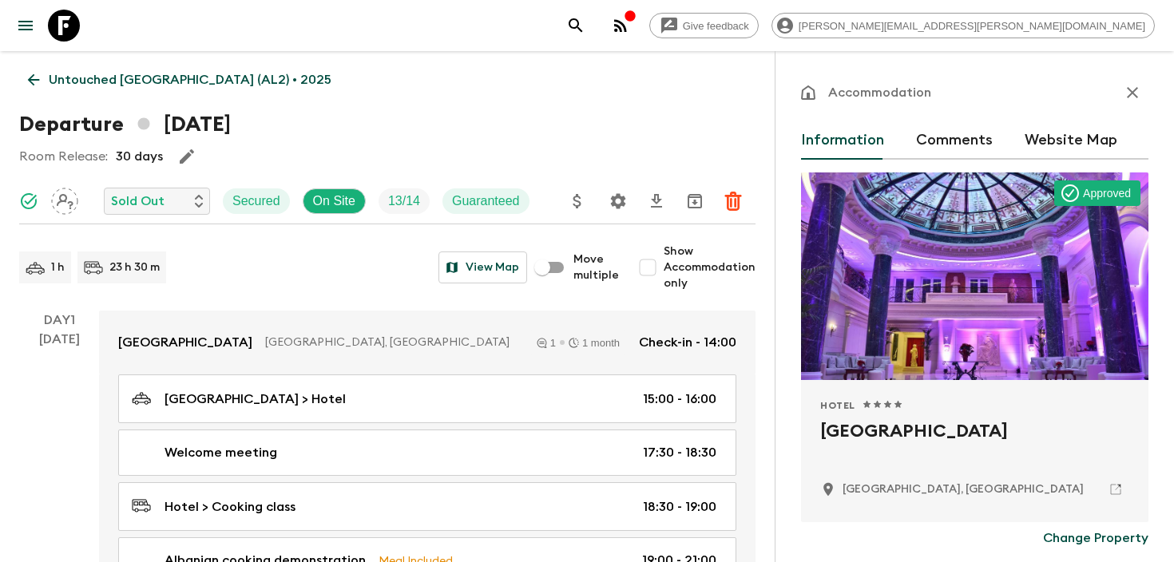
click at [586, 22] on icon "search adventures" at bounding box center [575, 25] width 19 height 19
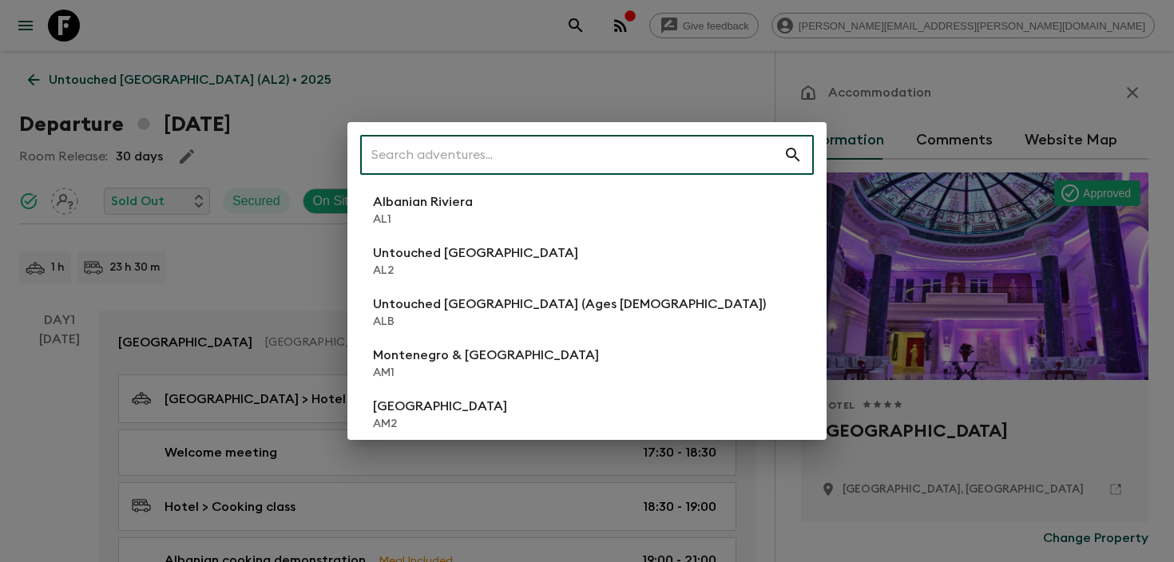
click at [628, 149] on input "text" at bounding box center [571, 155] width 423 height 45
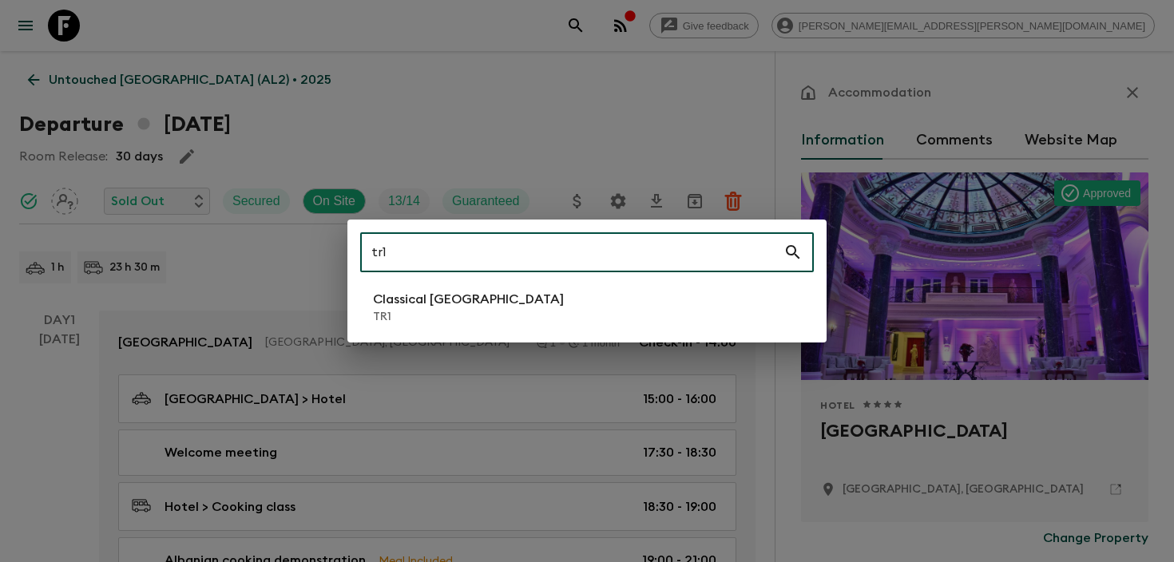
type input "tr1"
click at [411, 319] on p "TR1" at bounding box center [468, 317] width 191 height 16
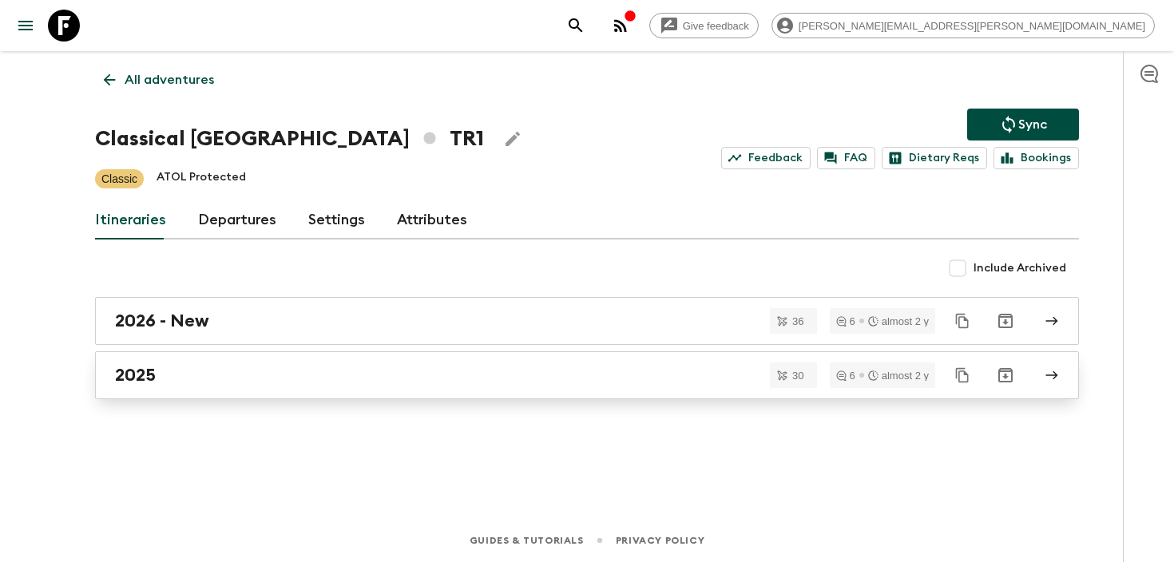
click at [280, 378] on div "2025" at bounding box center [572, 375] width 914 height 21
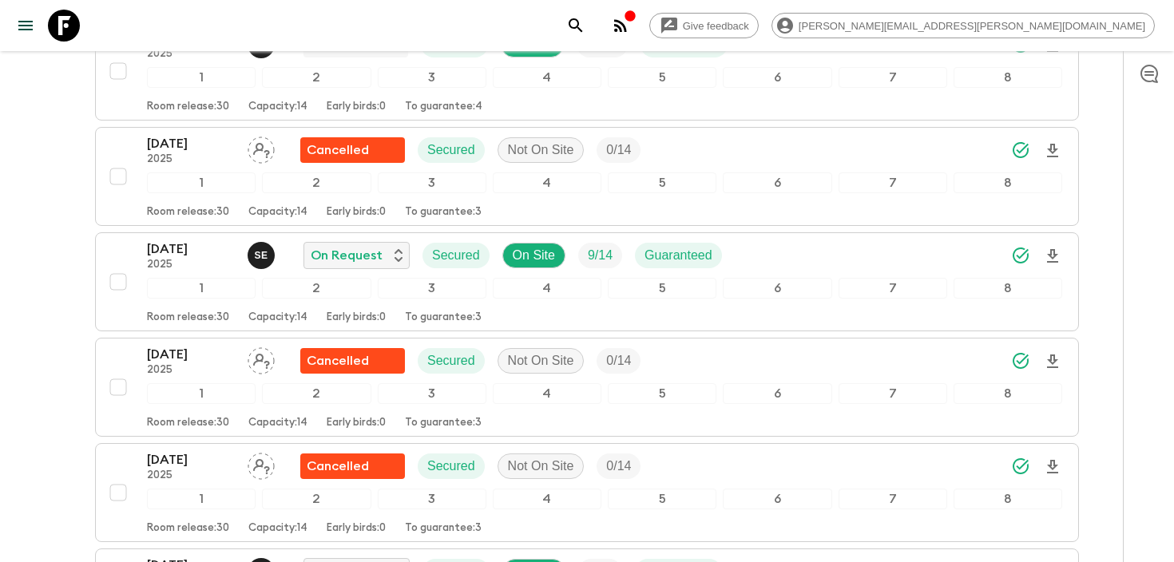
scroll to position [1556, 0]
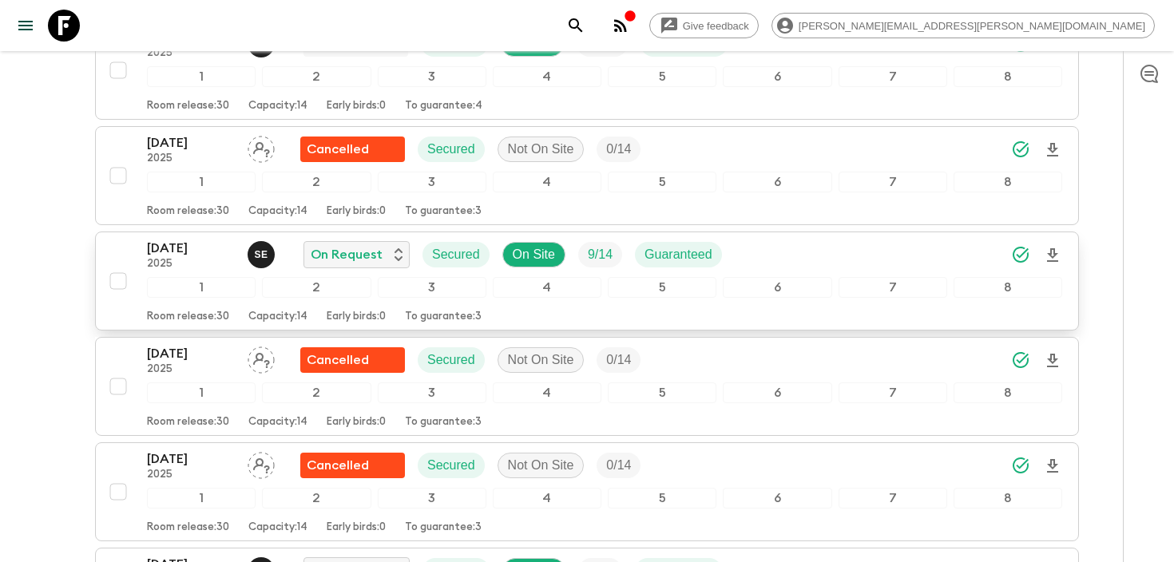
click at [1054, 257] on icon "Download Onboarding" at bounding box center [1052, 255] width 19 height 19
click at [586, 30] on icon "search adventures" at bounding box center [575, 25] width 19 height 19
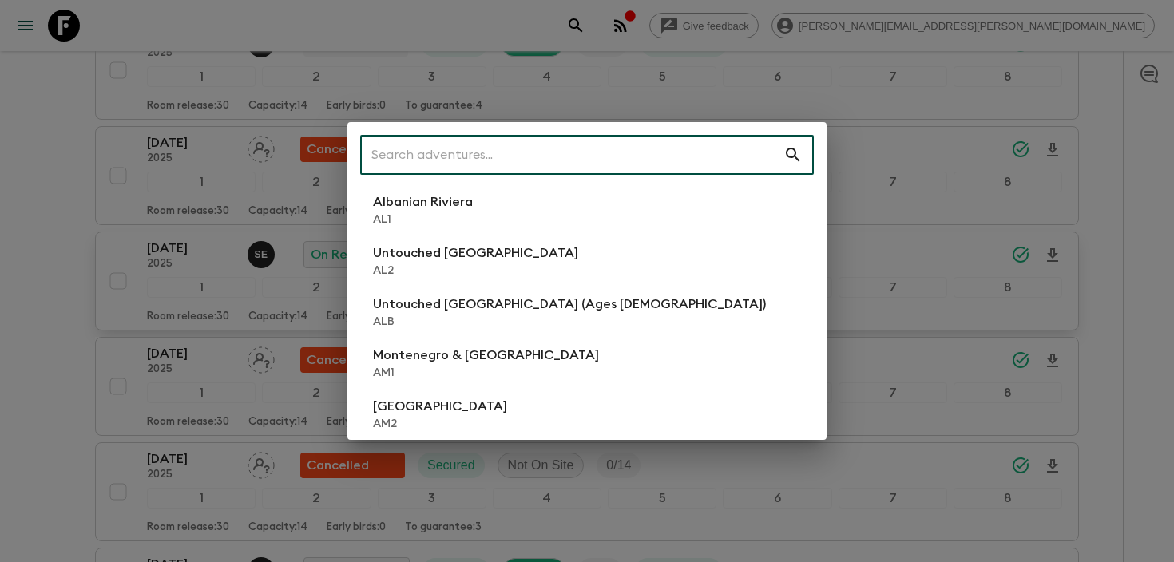
click at [601, 153] on input "text" at bounding box center [571, 155] width 423 height 45
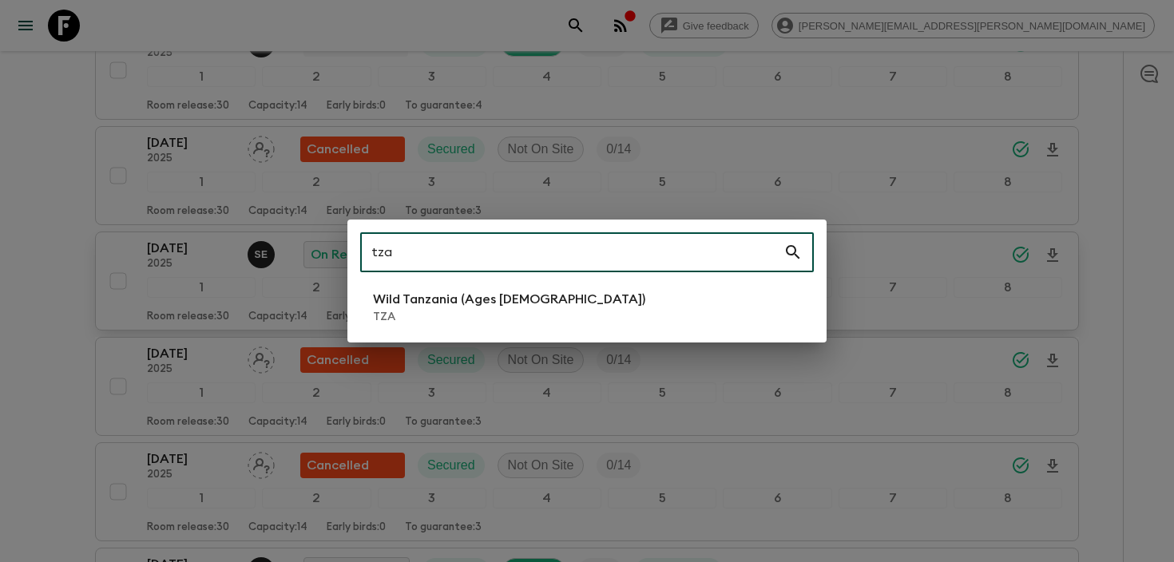
type input "tza"
click at [437, 304] on p "Wild Tanzania (Ages [DEMOGRAPHIC_DATA])" at bounding box center [509, 299] width 272 height 19
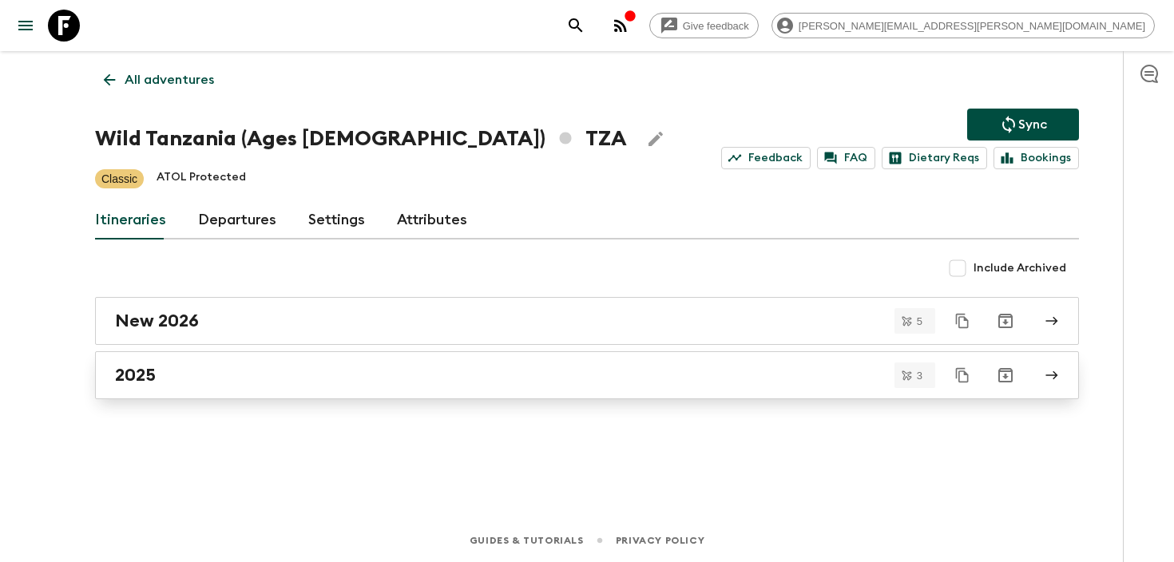
click at [333, 375] on div "2025" at bounding box center [572, 375] width 914 height 21
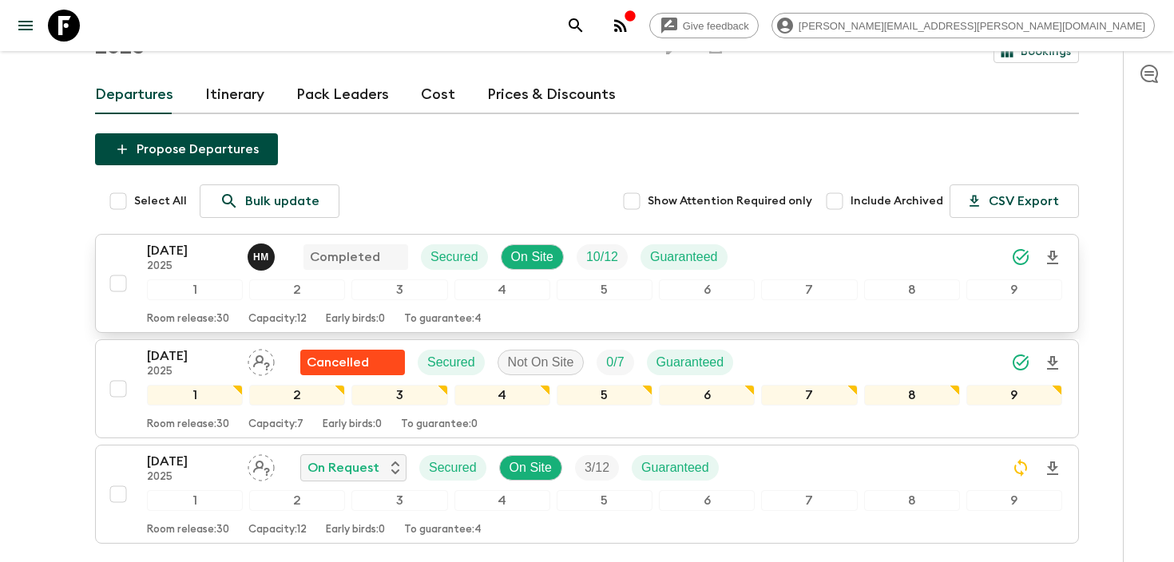
scroll to position [204, 0]
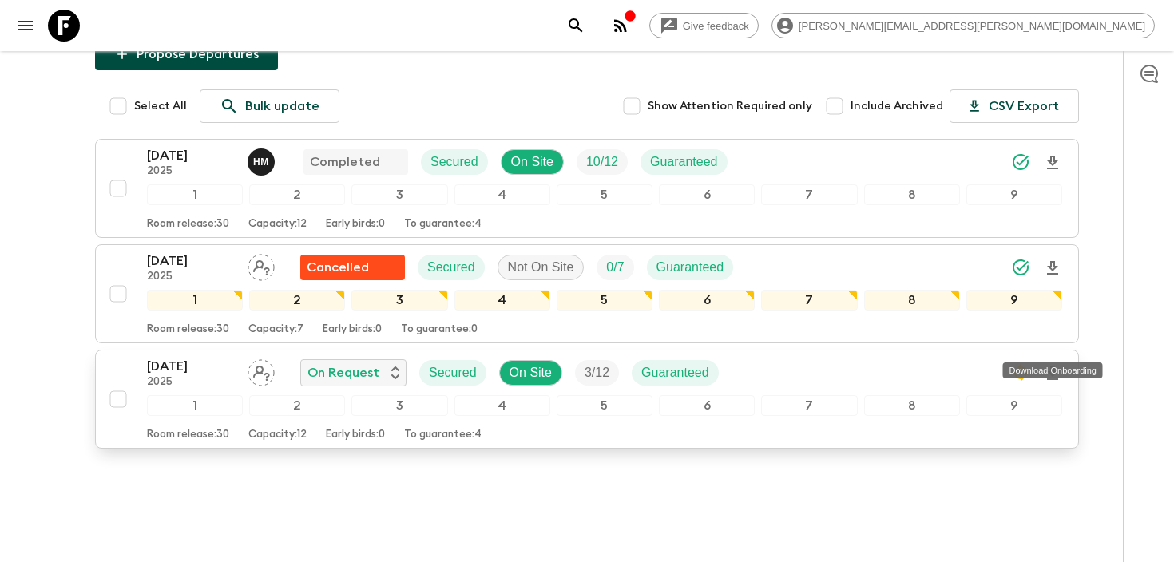
click at [1050, 364] on icon "Download Onboarding" at bounding box center [1052, 373] width 19 height 19
